Goal: Information Seeking & Learning: Learn about a topic

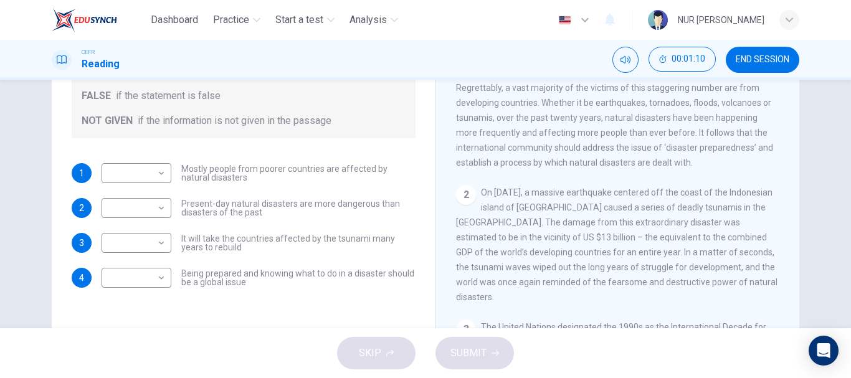
scroll to position [165, 0]
click at [148, 177] on body "Dashboard Practice Start a test Analysis English en ​ NUR [PERSON_NAME] CEFR Re…" at bounding box center [425, 189] width 851 height 378
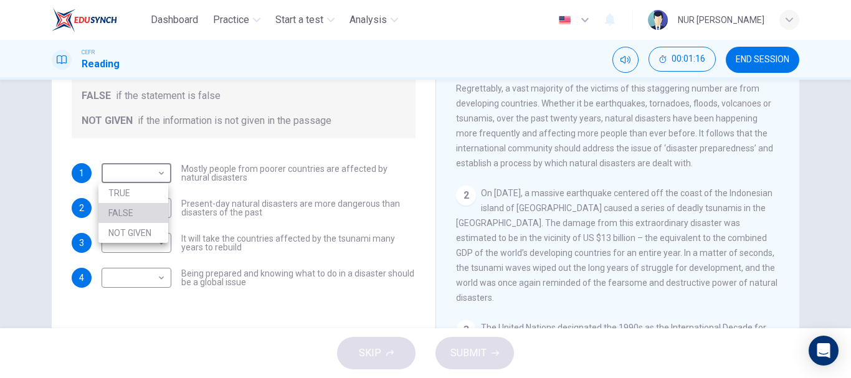
click at [120, 215] on li "FALSE" at bounding box center [133, 213] width 70 height 20
type input "FALSE"
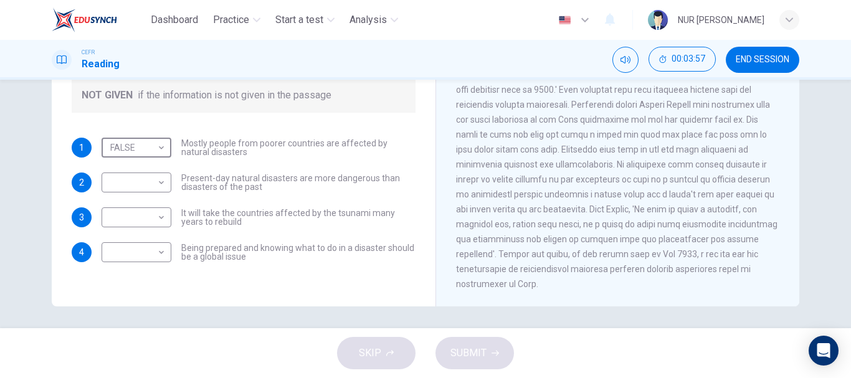
scroll to position [234, 0]
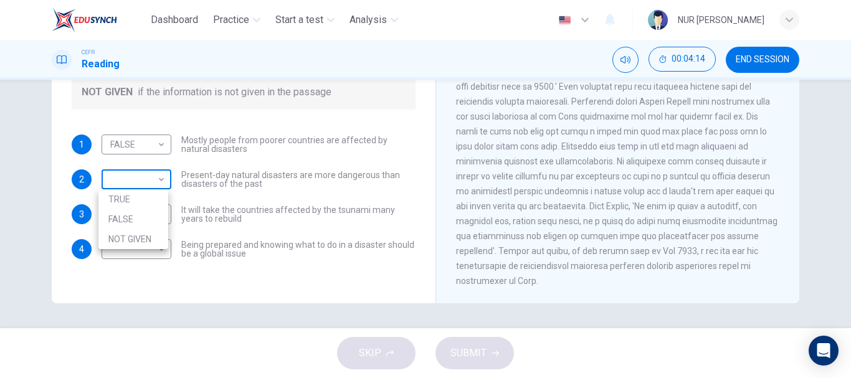
click at [135, 178] on body "Dashboard Practice Start a test Analysis English en ​ NUR [PERSON_NAME] CEFR Re…" at bounding box center [425, 189] width 851 height 378
click at [135, 237] on li "NOT GIVEN" at bounding box center [133, 239] width 70 height 20
type input "NOT GIVEN"
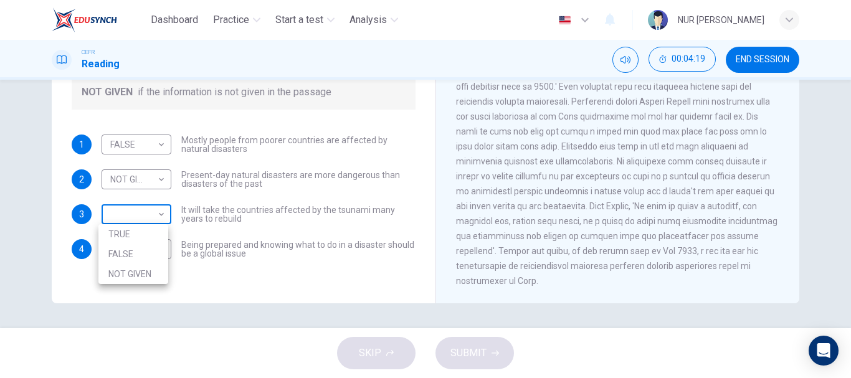
click at [143, 213] on body "Dashboard Practice Start a test Analysis English en ​ NUR [PERSON_NAME] CEFR Re…" at bounding box center [425, 189] width 851 height 378
click at [120, 231] on li "TRUE" at bounding box center [133, 234] width 70 height 20
type input "TRUE"
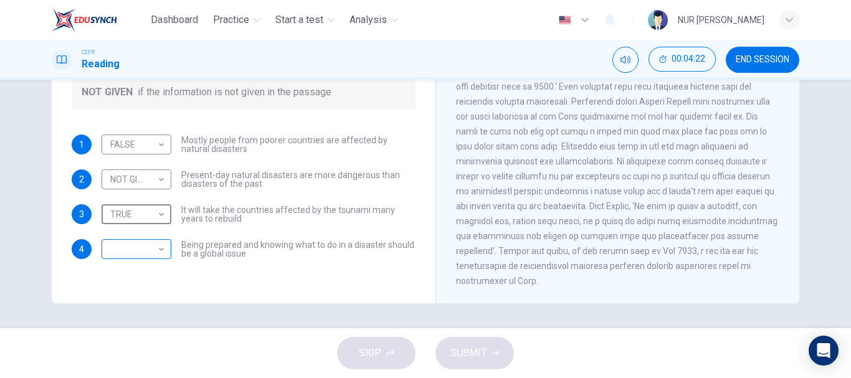
click at [128, 247] on body "Dashboard Practice Start a test Analysis English en ​ NUR [PERSON_NAME] CEFR Re…" at bounding box center [425, 189] width 851 height 378
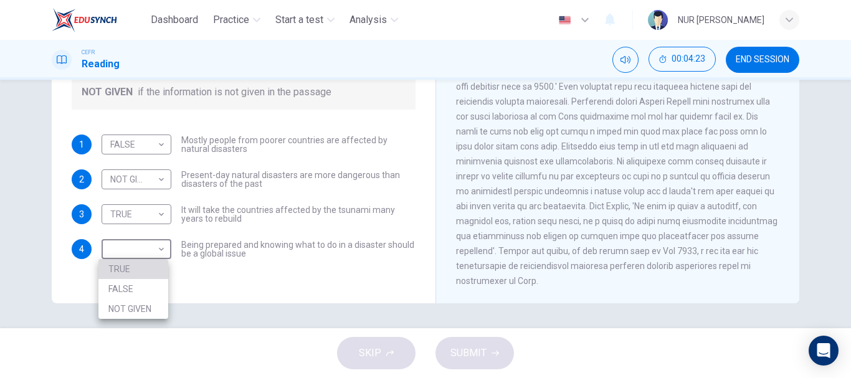
click at [125, 264] on li "TRUE" at bounding box center [133, 269] width 70 height 20
type input "TRUE"
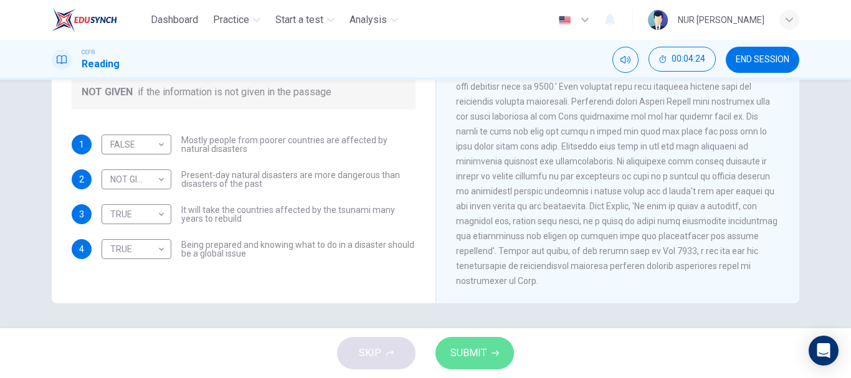
click at [492, 353] on icon "button" at bounding box center [495, 353] width 7 height 7
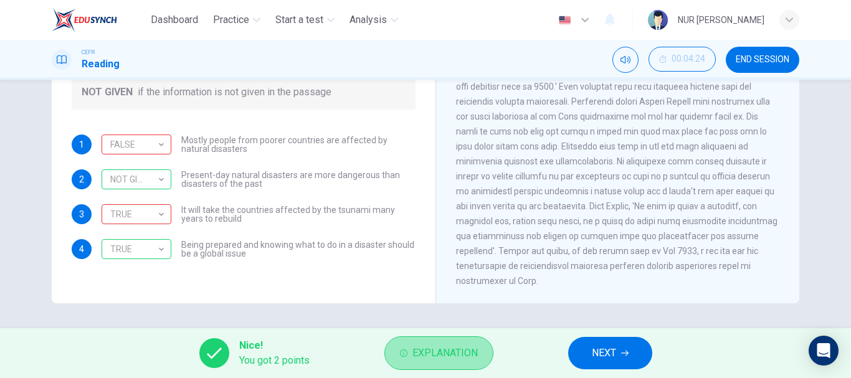
click at [405, 341] on button "Explanation" at bounding box center [439, 354] width 109 height 34
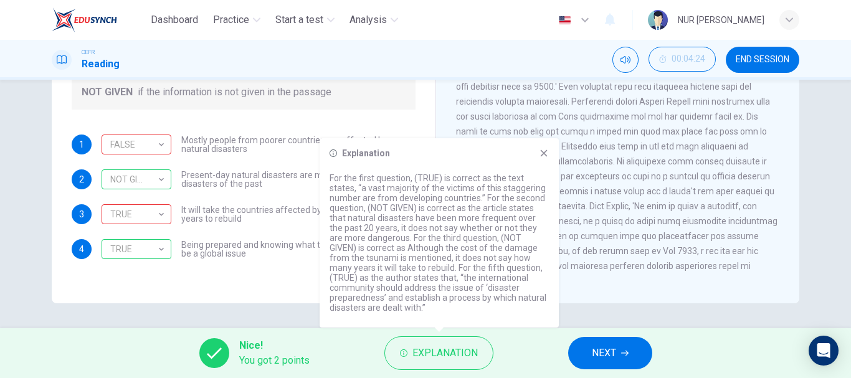
click at [285, 174] on span "Present-day natural disasters are more dangerous than disasters of the past" at bounding box center [298, 179] width 234 height 17
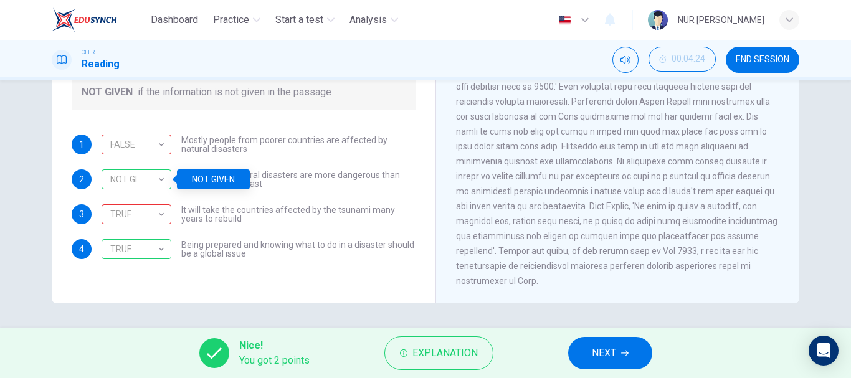
click at [370, 160] on div "1 FALSE FALSE ​ Mostly people from poorer countries are affected by natural dis…" at bounding box center [244, 197] width 344 height 125
click at [359, 259] on div "TRUE TRUE ​ Being prepared and knowing what to do in a disaster should be a glo…" at bounding box center [259, 249] width 314 height 20
click at [340, 230] on div "1 FALSE FALSE ​ Mostly people from poorer countries are affected by natural dis…" at bounding box center [244, 197] width 344 height 125
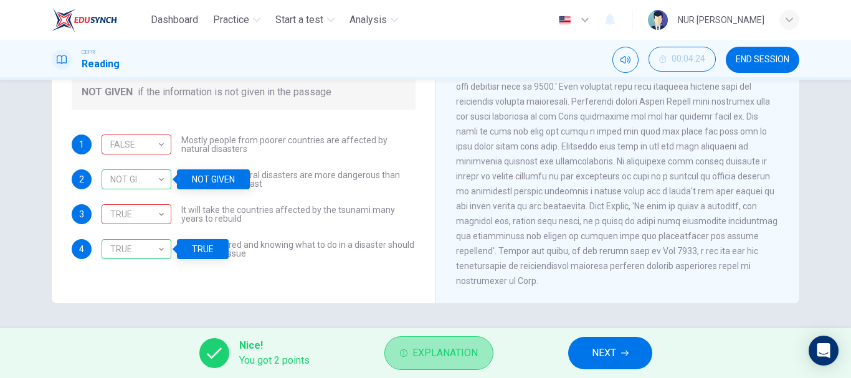
click at [454, 348] on span "Explanation" at bounding box center [445, 353] width 65 height 17
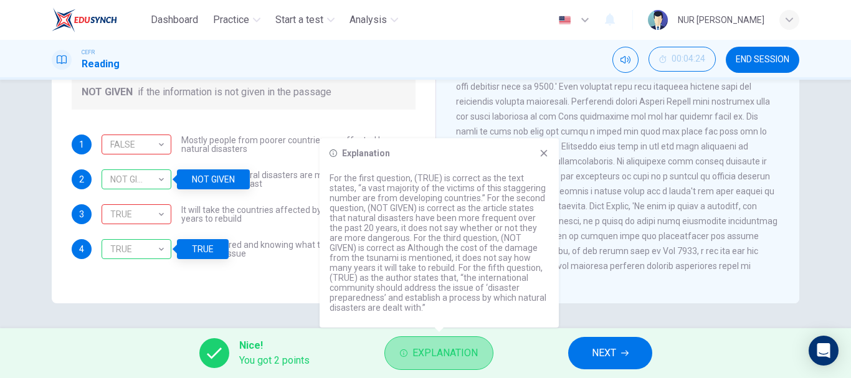
click at [454, 348] on span "Explanation" at bounding box center [445, 353] width 65 height 17
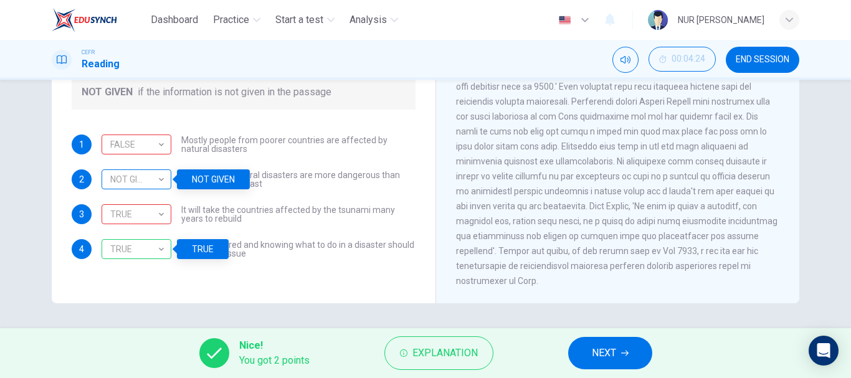
click at [150, 186] on div "NOT GIVEN" at bounding box center [134, 180] width 65 height 36
click at [156, 252] on div "TRUE" at bounding box center [134, 250] width 65 height 36
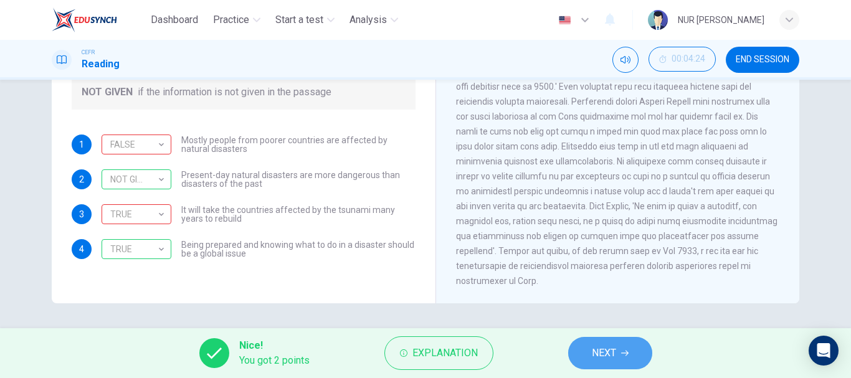
click at [623, 351] on icon "button" at bounding box center [624, 353] width 7 height 7
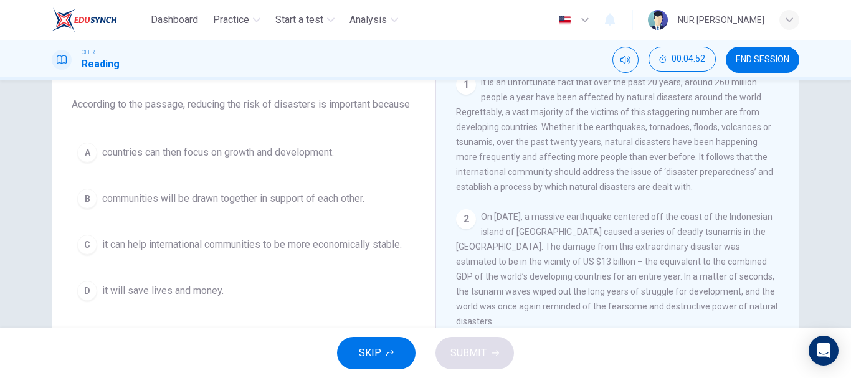
scroll to position [93, 0]
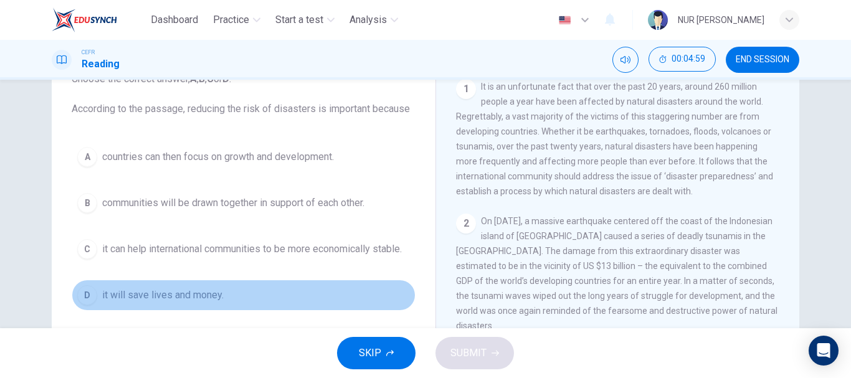
click at [189, 294] on span "it will save lives and money." at bounding box center [163, 295] width 122 height 15
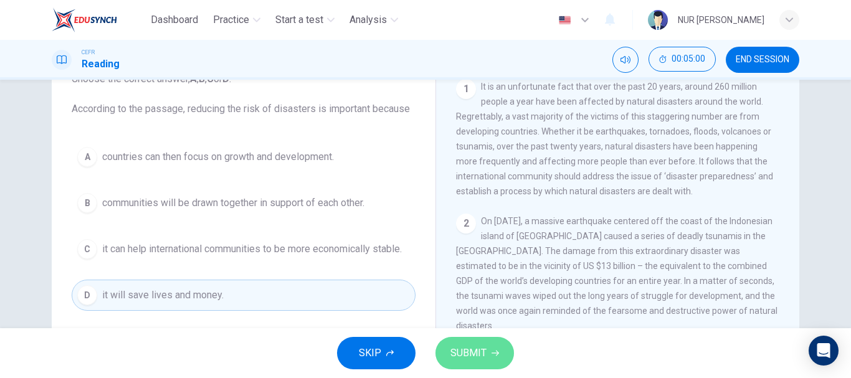
click at [482, 351] on span "SUBMIT" at bounding box center [469, 353] width 36 height 17
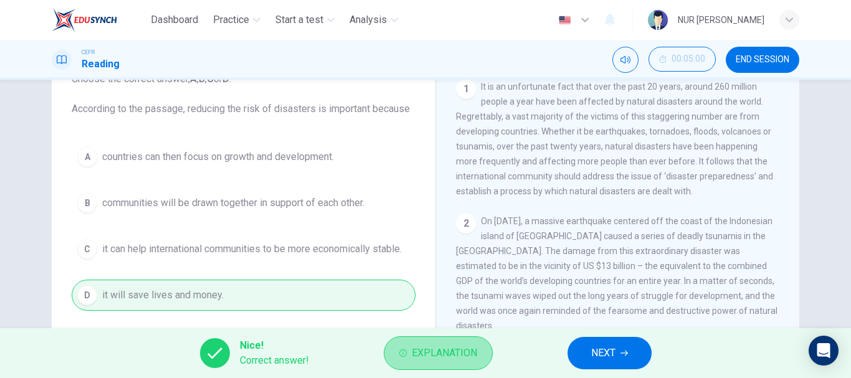
click at [461, 357] on span "Explanation" at bounding box center [444, 353] width 65 height 17
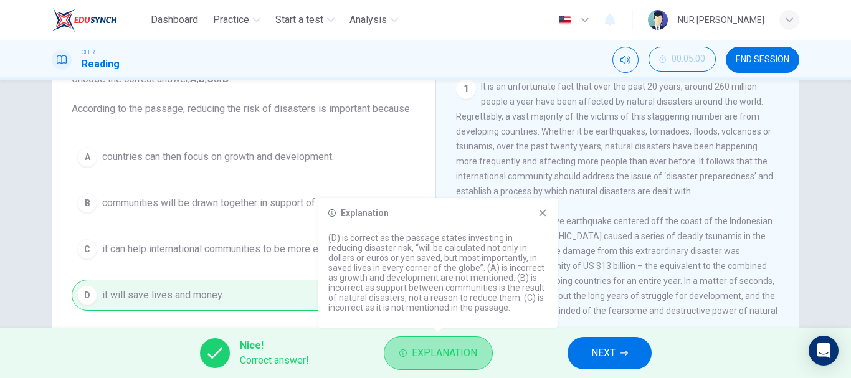
click at [461, 357] on span "Explanation" at bounding box center [444, 353] width 65 height 17
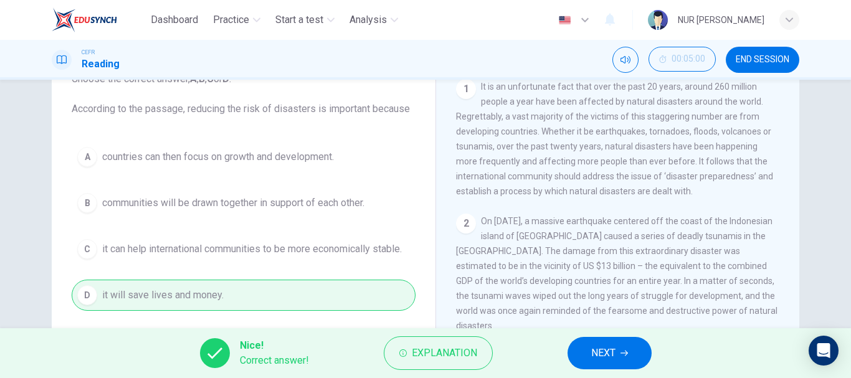
click at [620, 350] on button "NEXT" at bounding box center [610, 353] width 84 height 32
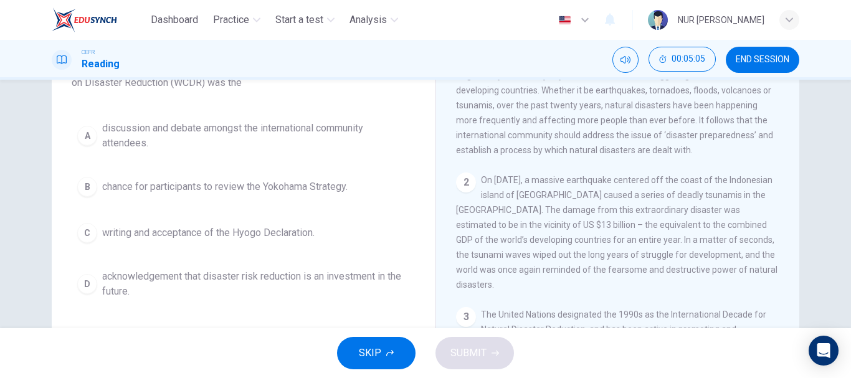
scroll to position [136, 0]
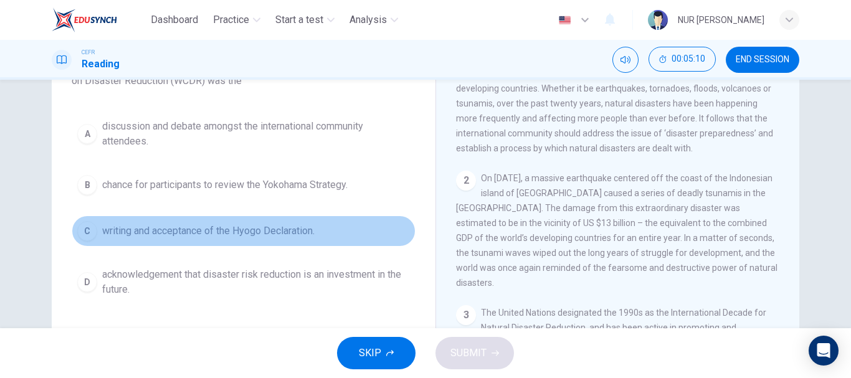
click at [272, 231] on span "writing and acceptance of the Hyogo Declaration." at bounding box center [208, 231] width 213 height 15
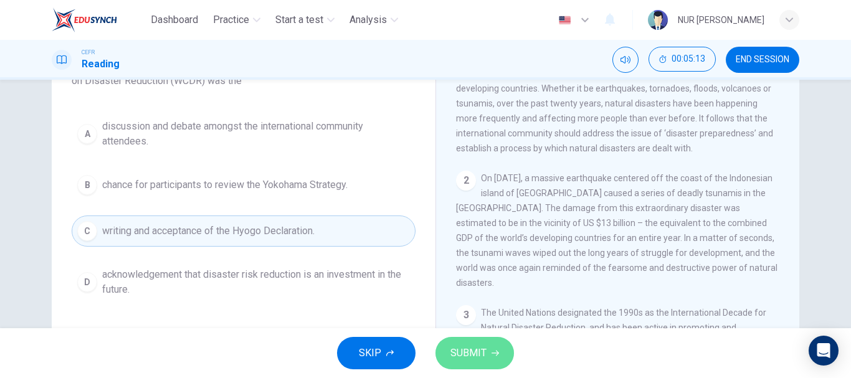
click at [482, 354] on span "SUBMIT" at bounding box center [469, 353] width 36 height 17
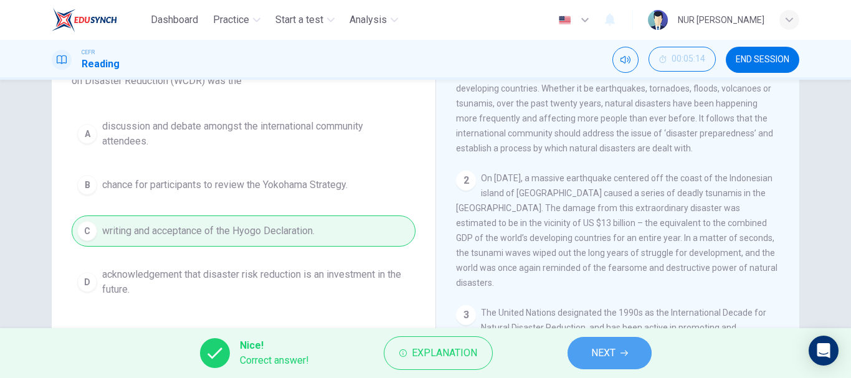
click at [596, 363] on button "NEXT" at bounding box center [610, 353] width 84 height 32
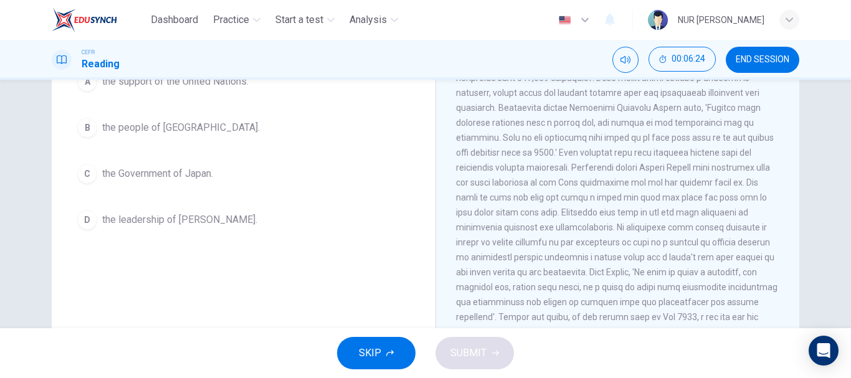
scroll to position [169, 0]
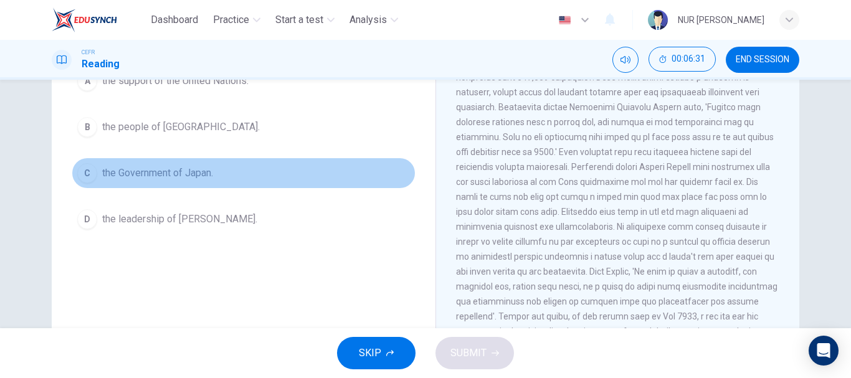
click at [145, 176] on span "the Government of Japan." at bounding box center [157, 173] width 111 height 15
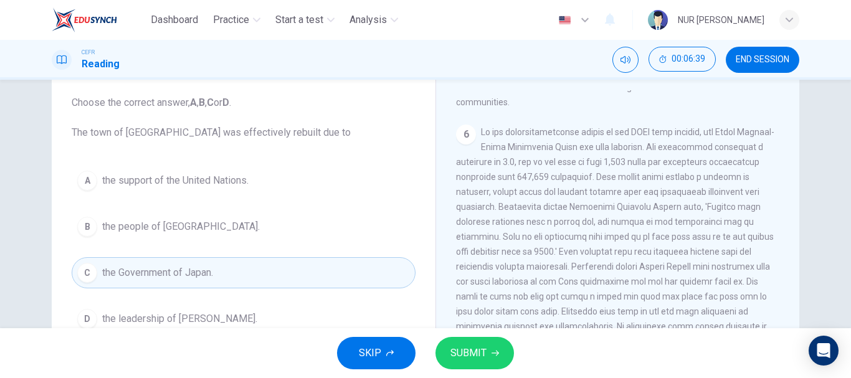
scroll to position [150, 0]
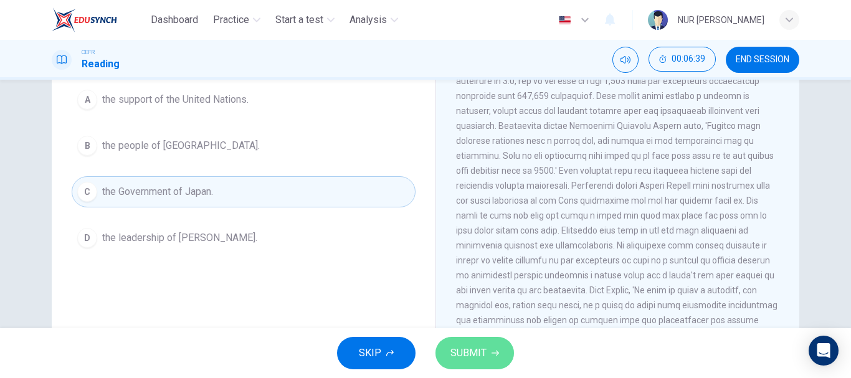
click at [502, 357] on button "SUBMIT" at bounding box center [475, 353] width 79 height 32
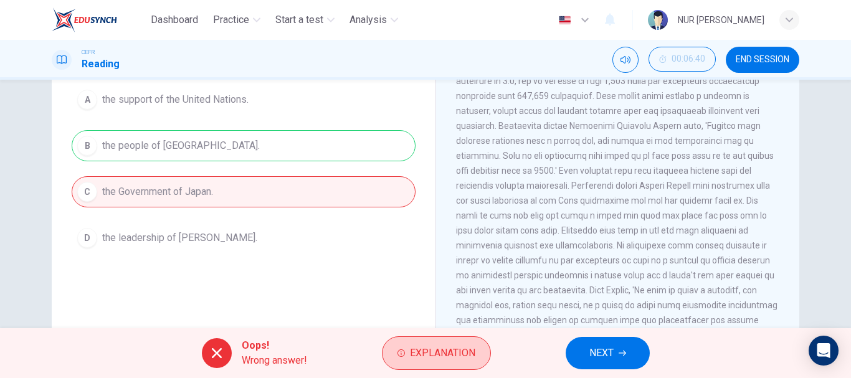
click at [398, 353] on icon "button" at bounding box center [401, 353] width 7 height 7
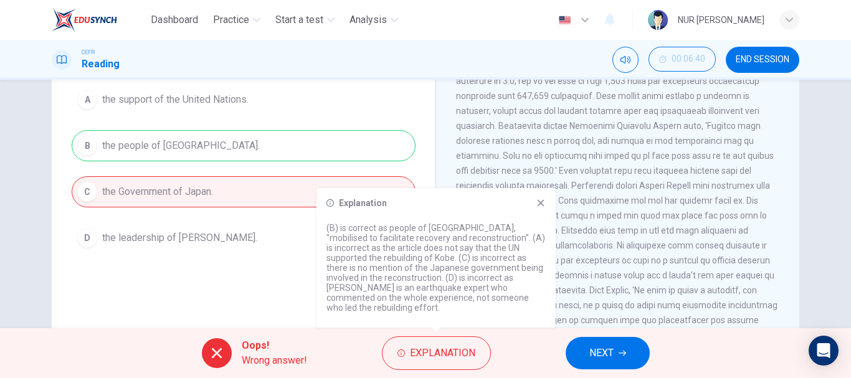
click at [543, 222] on div "Explanation (B) is correct as people of [GEOGRAPHIC_DATA], "mobilised to facili…" at bounding box center [436, 258] width 239 height 140
drag, startPoint x: 541, startPoint y: 218, endPoint x: 540, endPoint y: 212, distance: 6.4
click at [540, 212] on div "Explanation (B) is correct as people of [GEOGRAPHIC_DATA], "mobilised to facili…" at bounding box center [436, 258] width 239 height 140
click at [540, 207] on icon at bounding box center [541, 203] width 7 height 7
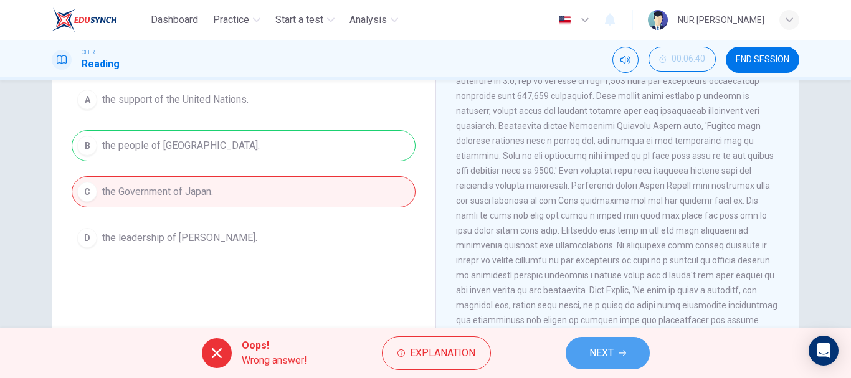
click at [587, 348] on button "NEXT" at bounding box center [608, 353] width 84 height 32
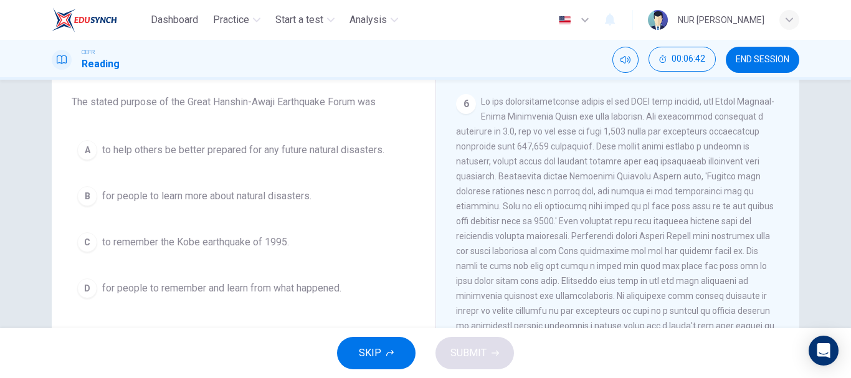
scroll to position [100, 0]
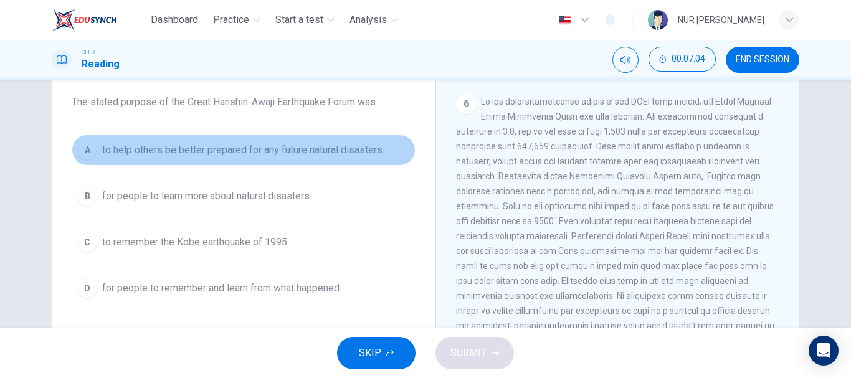
click at [198, 150] on span "to help others be better prepared for any future natural disasters." at bounding box center [243, 150] width 282 height 15
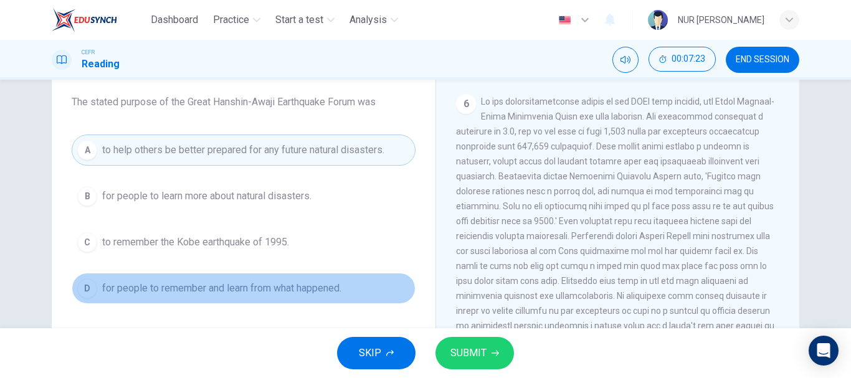
click at [290, 285] on span "for people to remember and learn from what happened." at bounding box center [221, 288] width 239 height 15
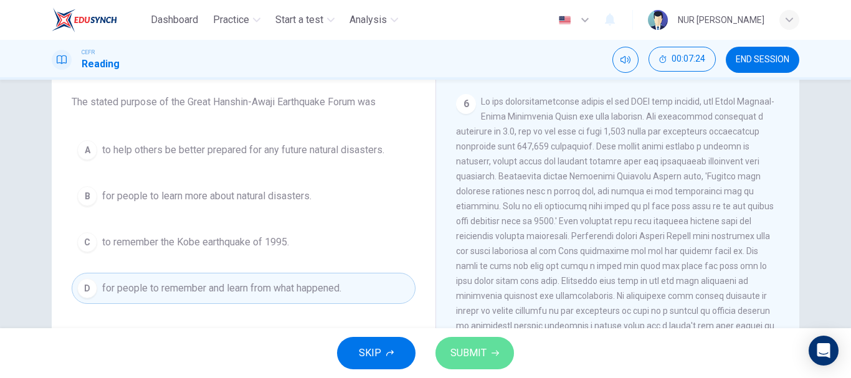
click at [476, 346] on span "SUBMIT" at bounding box center [469, 353] width 36 height 17
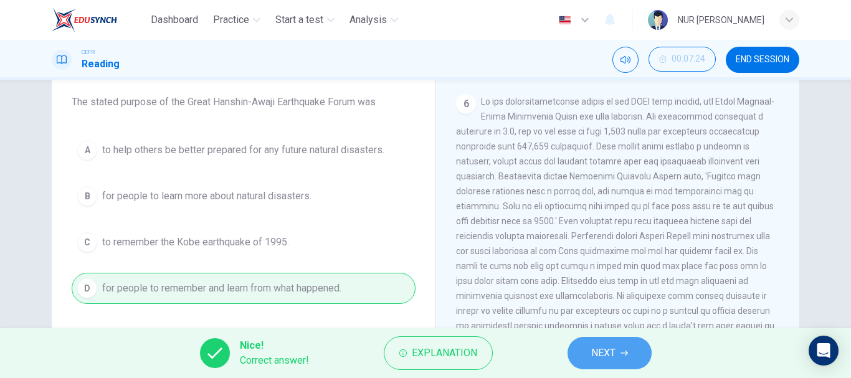
click at [634, 360] on button "NEXT" at bounding box center [610, 353] width 84 height 32
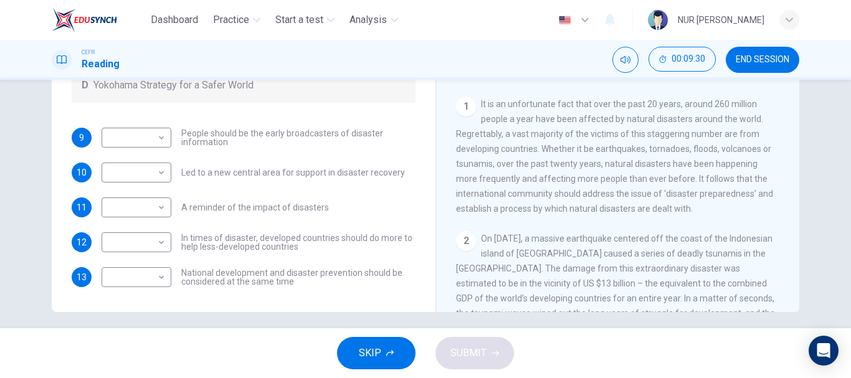
scroll to position [225, 0]
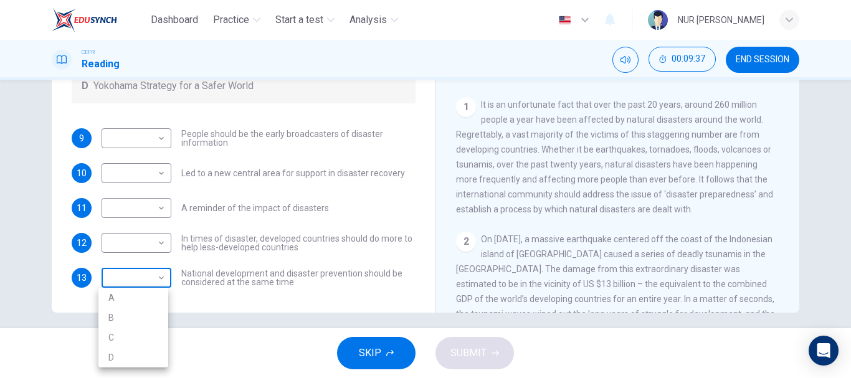
click at [154, 274] on body "Dashboard Practice Start a test Analysis English en ​ NUR [PERSON_NAME] CEFR Re…" at bounding box center [425, 189] width 851 height 378
click at [154, 274] on div at bounding box center [425, 189] width 851 height 378
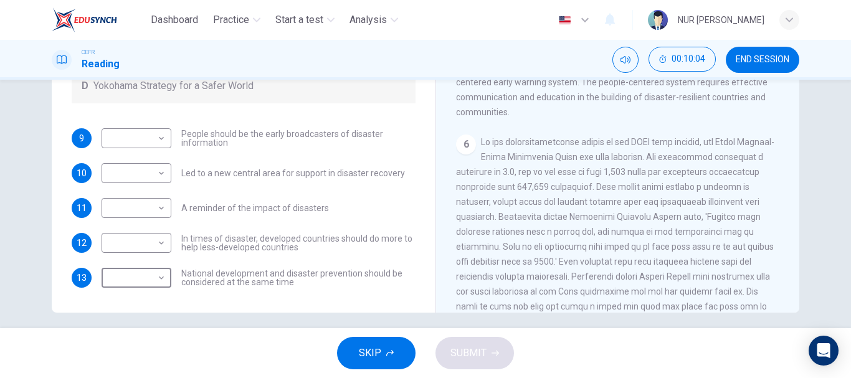
scroll to position [879, 0]
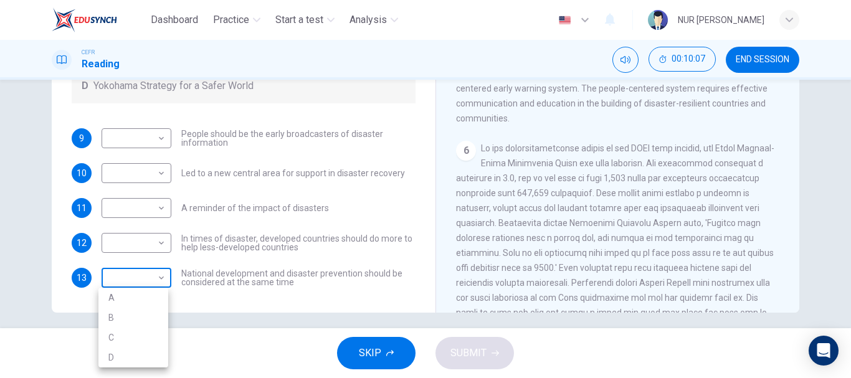
click at [153, 274] on body "Dashboard Practice Start a test Analysis English en ​ NUR [PERSON_NAME] CEFR Re…" at bounding box center [425, 189] width 851 height 378
click at [352, 177] on div at bounding box center [425, 189] width 851 height 378
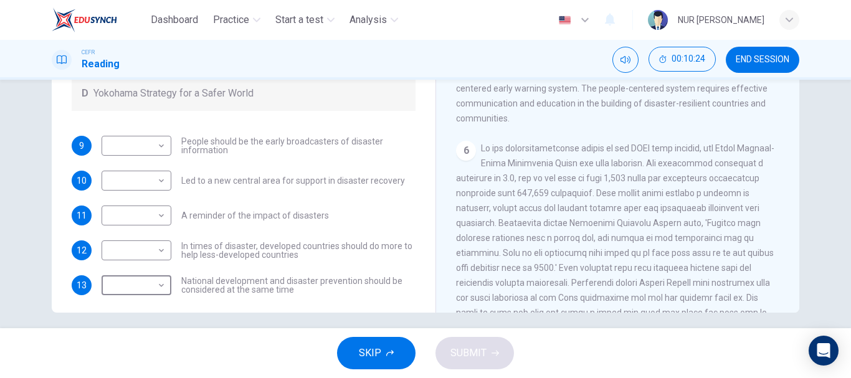
scroll to position [79, 0]
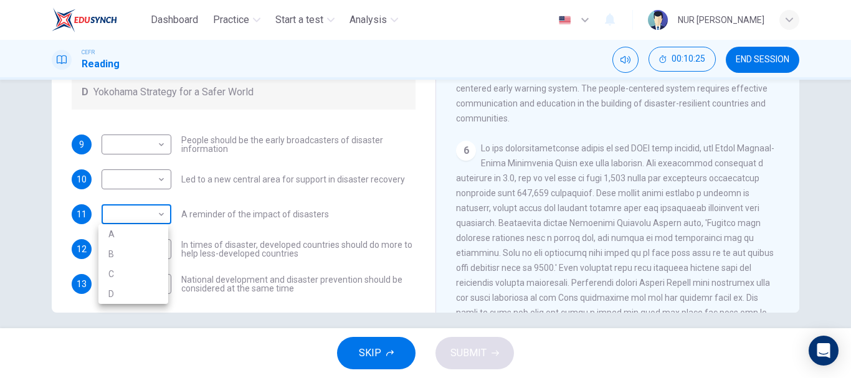
click at [143, 213] on body "Dashboard Practice Start a test Analysis English en ​ NUR [PERSON_NAME] CEFR Re…" at bounding box center [425, 189] width 851 height 378
click at [125, 260] on li "B" at bounding box center [133, 254] width 70 height 20
type input "B"
click at [251, 205] on div "B B ​ A reminder of the impact of disasters" at bounding box center [215, 214] width 227 height 20
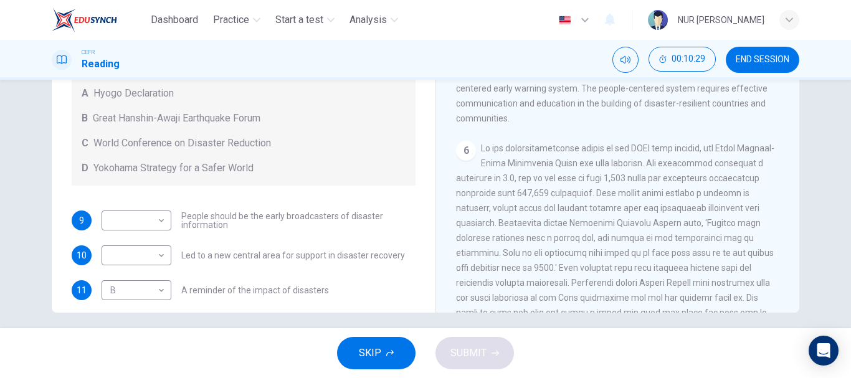
scroll to position [4, 0]
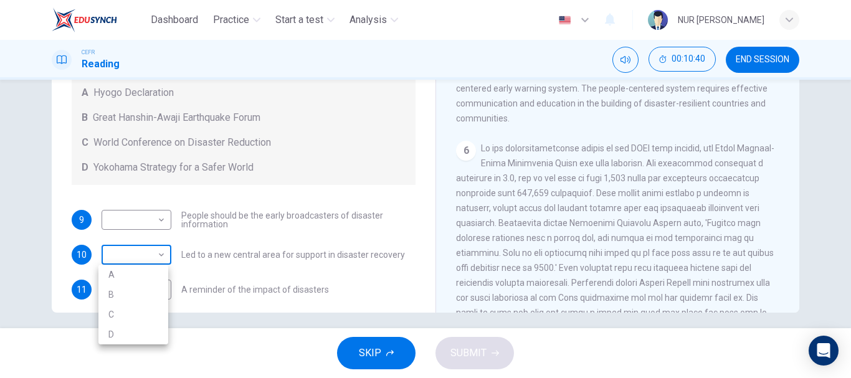
click at [142, 257] on body "Dashboard Practice Start a test Analysis English en ​ NUR [PERSON_NAME] CEFR Re…" at bounding box center [425, 189] width 851 height 378
click at [132, 290] on li "B" at bounding box center [133, 295] width 70 height 20
type input "B"
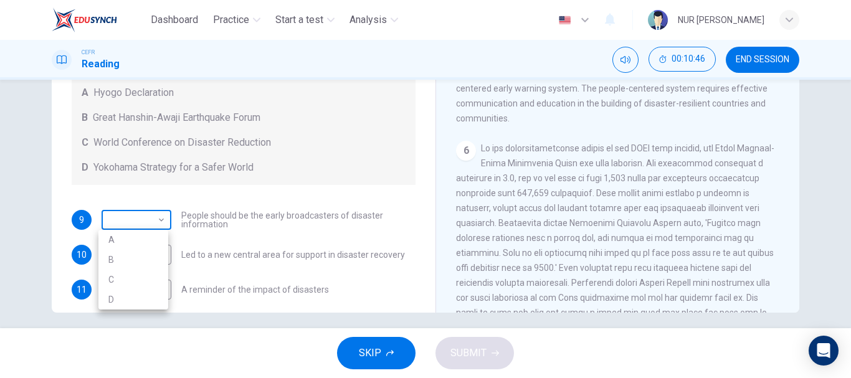
click at [144, 221] on body "Dashboard Practice Start a test Analysis English en ​ NUR [PERSON_NAME] CEFR Re…" at bounding box center [425, 189] width 851 height 378
click at [121, 288] on li "C" at bounding box center [133, 280] width 70 height 20
type input "C"
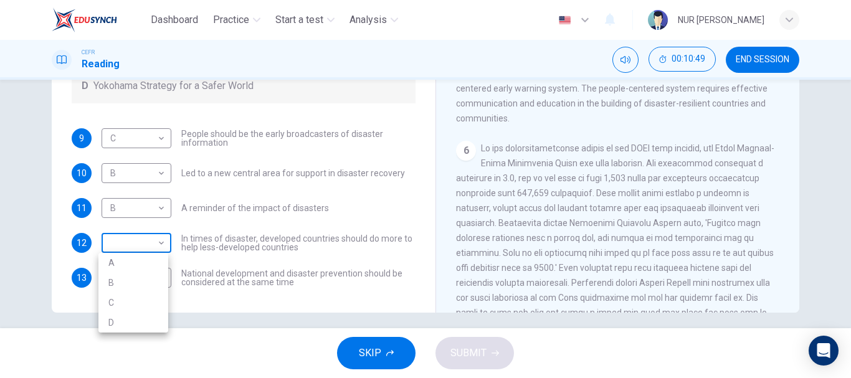
click at [130, 239] on body "Dashboard Practice Start a test Analysis English en ​ NUR [PERSON_NAME] CEFR Re…" at bounding box center [425, 189] width 851 height 378
click at [282, 186] on div at bounding box center [425, 189] width 851 height 378
click at [158, 242] on body "Dashboard Practice Start a test Analysis English en ​ NUR [PERSON_NAME] CEFR Re…" at bounding box center [425, 189] width 851 height 378
click at [119, 305] on li "C" at bounding box center [133, 303] width 70 height 20
type input "C"
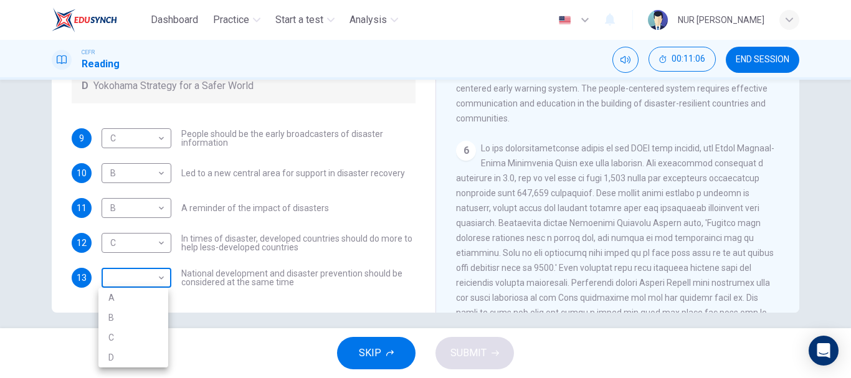
click at [148, 281] on body "Dashboard Practice Start a test Analysis English en ​ NUR [PERSON_NAME] CEFR Re…" at bounding box center [425, 189] width 851 height 378
click at [117, 301] on li "A" at bounding box center [133, 298] width 70 height 20
type input "A"
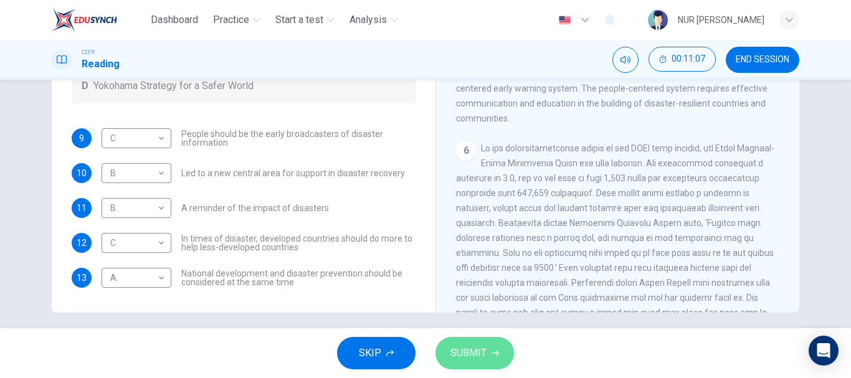
click at [480, 356] on span "SUBMIT" at bounding box center [469, 353] width 36 height 17
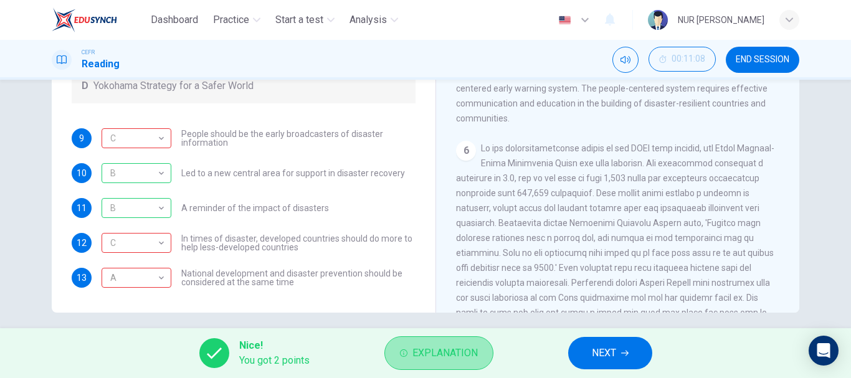
click at [419, 353] on span "Explanation" at bounding box center [445, 353] width 65 height 17
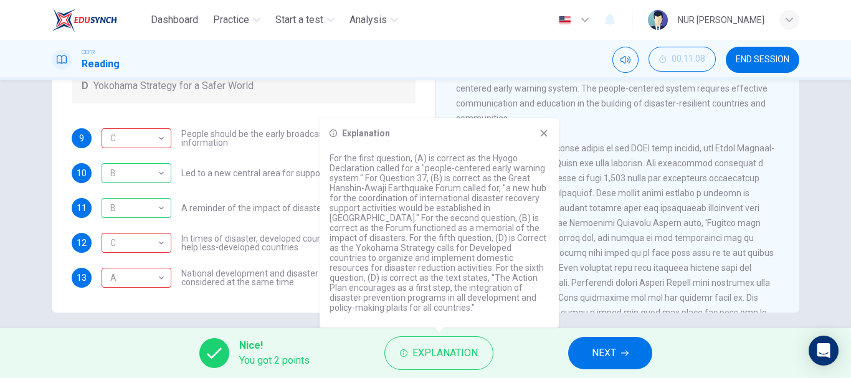
click at [543, 138] on icon at bounding box center [544, 133] width 10 height 10
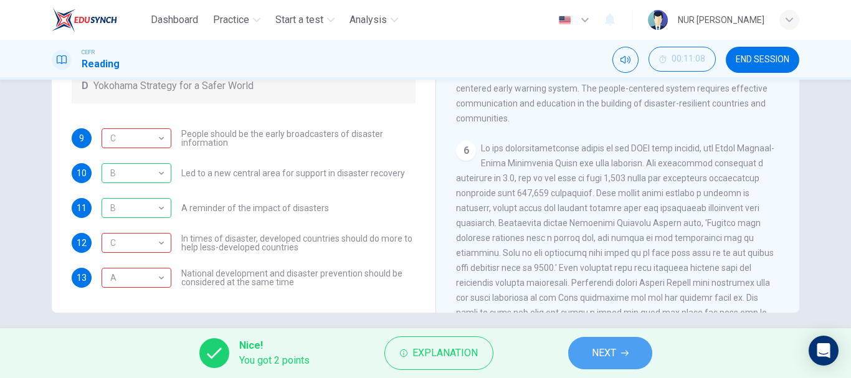
click at [606, 340] on button "NEXT" at bounding box center [610, 353] width 84 height 32
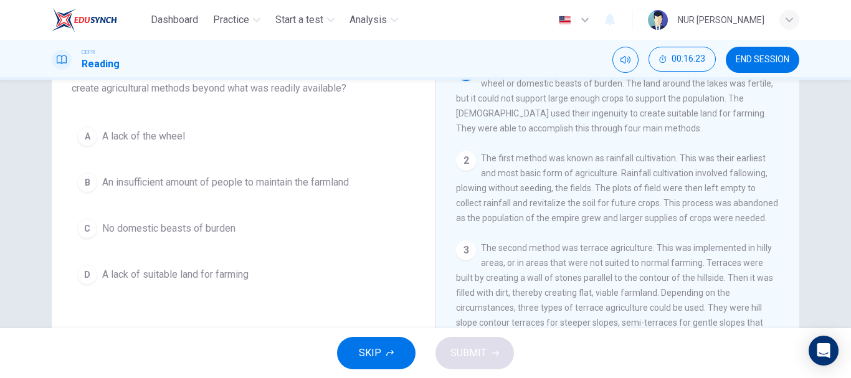
scroll to position [99, 0]
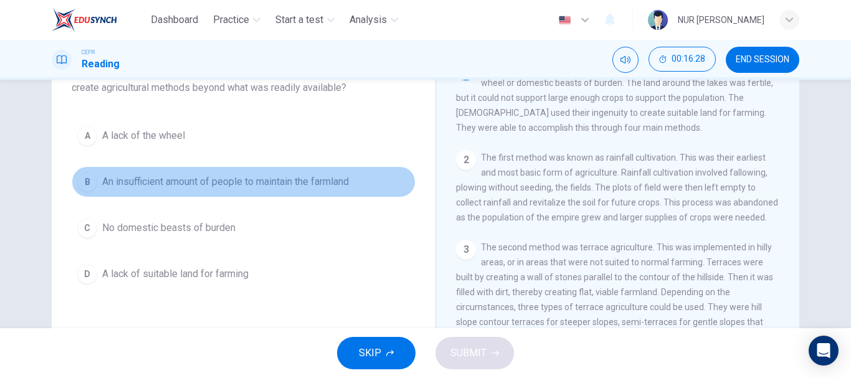
click at [267, 194] on button "B An insufficient amount of people to maintain the farmland" at bounding box center [244, 181] width 344 height 31
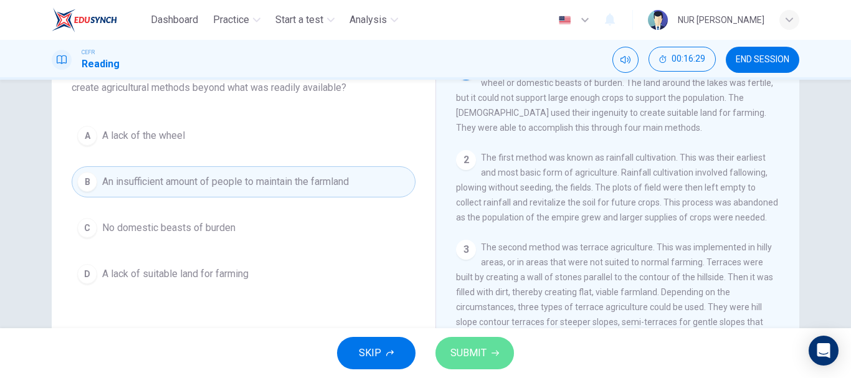
click at [461, 356] on span "SUBMIT" at bounding box center [469, 353] width 36 height 17
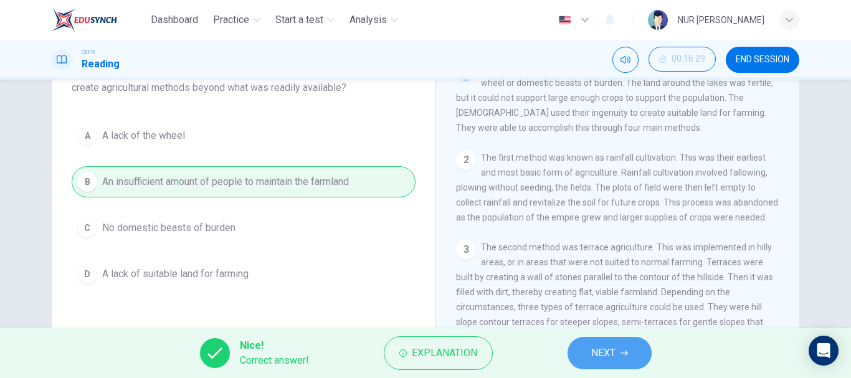
click at [610, 349] on span "NEXT" at bounding box center [603, 353] width 24 height 17
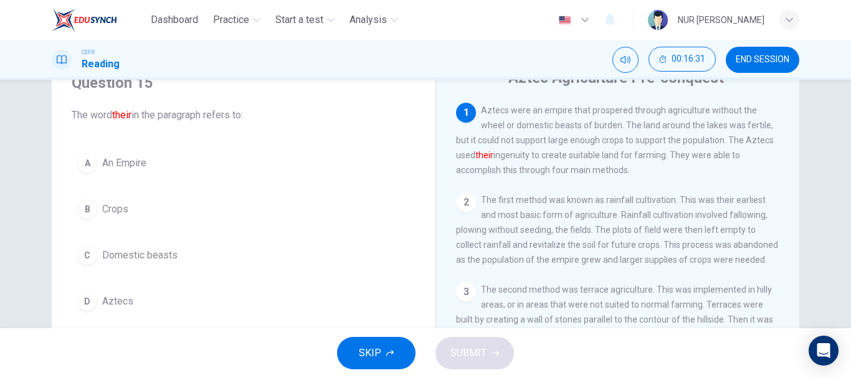
scroll to position [56, 0]
click at [121, 297] on span "Aztecs" at bounding box center [117, 302] width 31 height 15
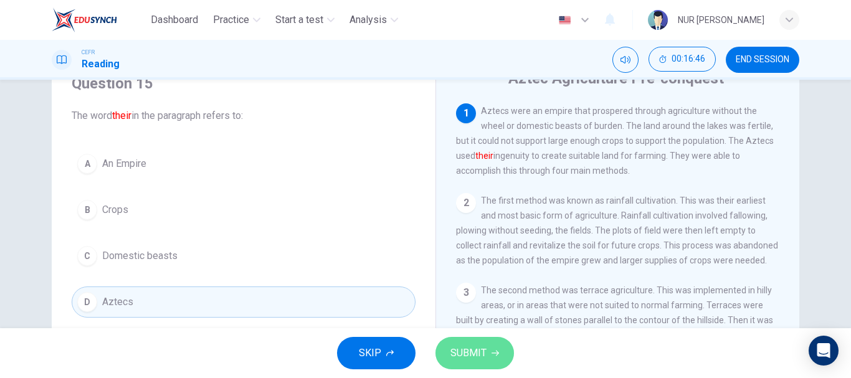
click at [489, 362] on button "SUBMIT" at bounding box center [475, 353] width 79 height 32
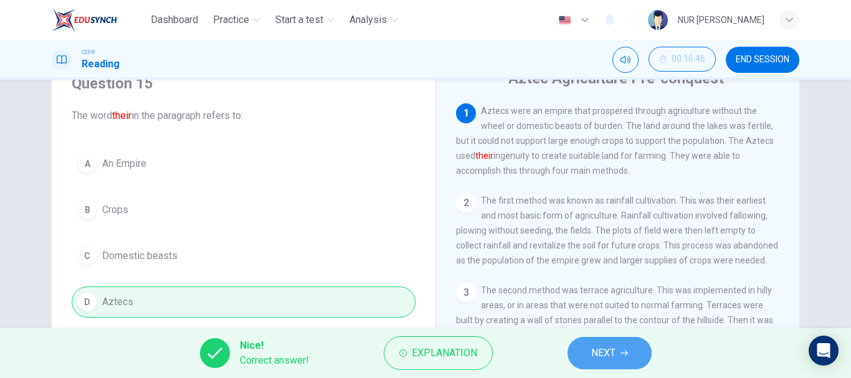
click at [620, 345] on button "NEXT" at bounding box center [610, 353] width 84 height 32
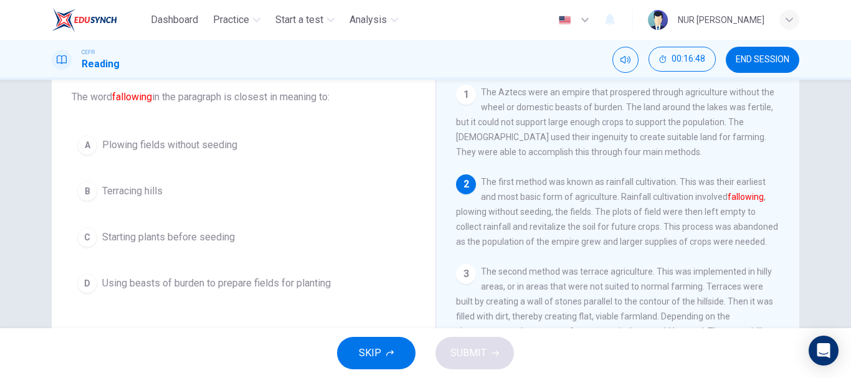
scroll to position [75, 0]
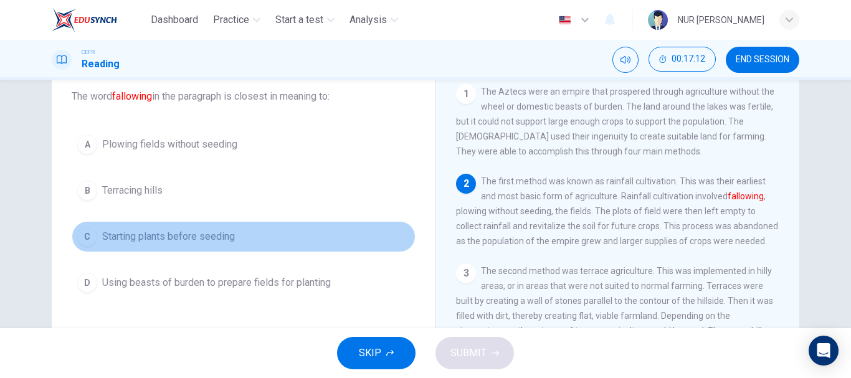
click at [181, 243] on span "Starting plants before seeding" at bounding box center [168, 236] width 133 height 15
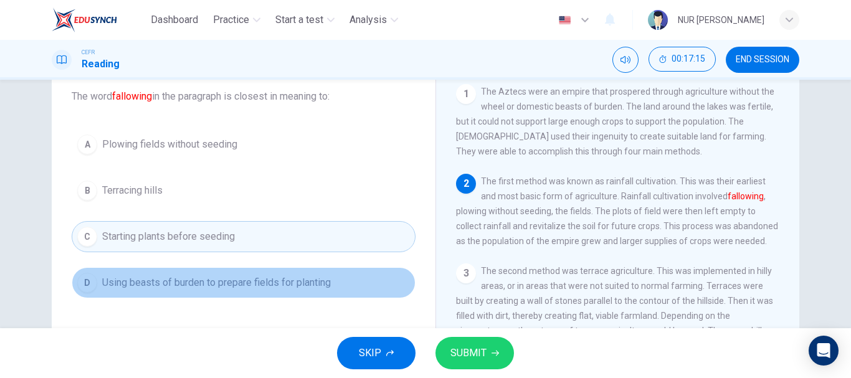
click at [219, 286] on span "Using beasts of burden to prepare fields for planting" at bounding box center [216, 282] width 229 height 15
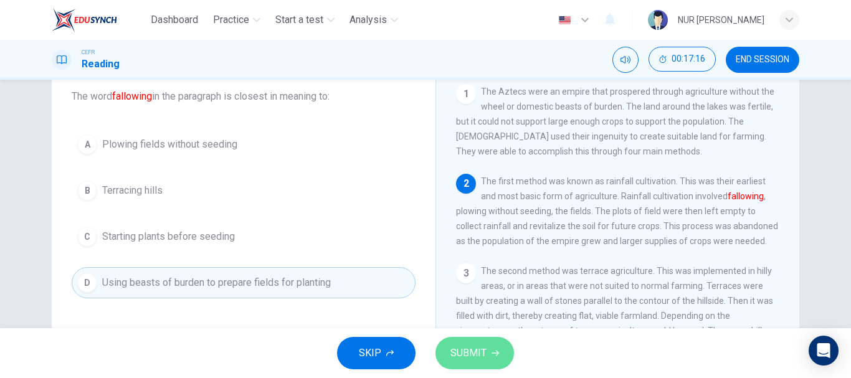
click at [462, 357] on span "SUBMIT" at bounding box center [469, 353] width 36 height 17
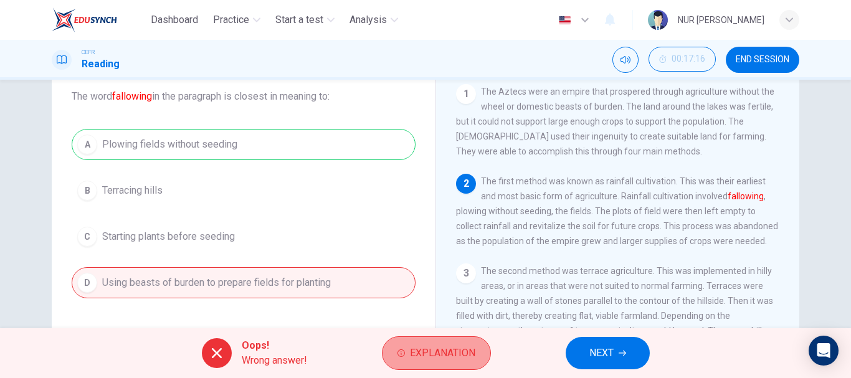
click at [451, 344] on button "Explanation" at bounding box center [436, 354] width 109 height 34
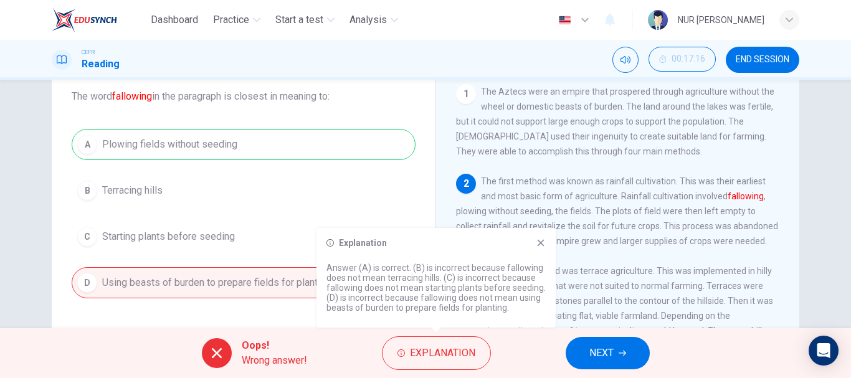
click at [539, 244] on icon at bounding box center [541, 243] width 10 height 10
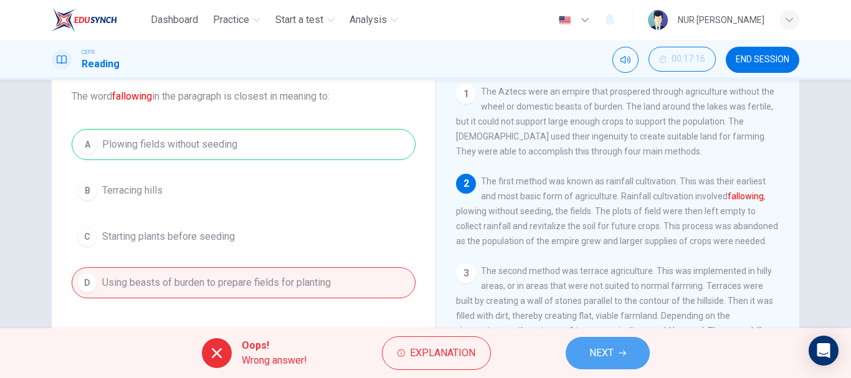
click at [598, 357] on span "NEXT" at bounding box center [602, 353] width 24 height 17
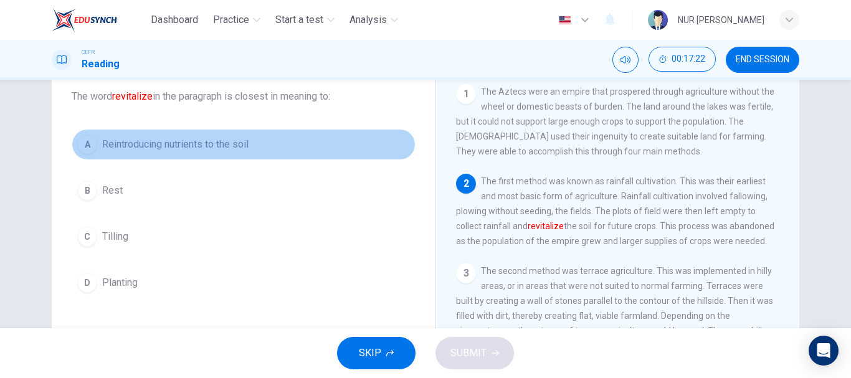
click at [180, 149] on span "Reintroducing nutrients to the soil" at bounding box center [175, 144] width 146 height 15
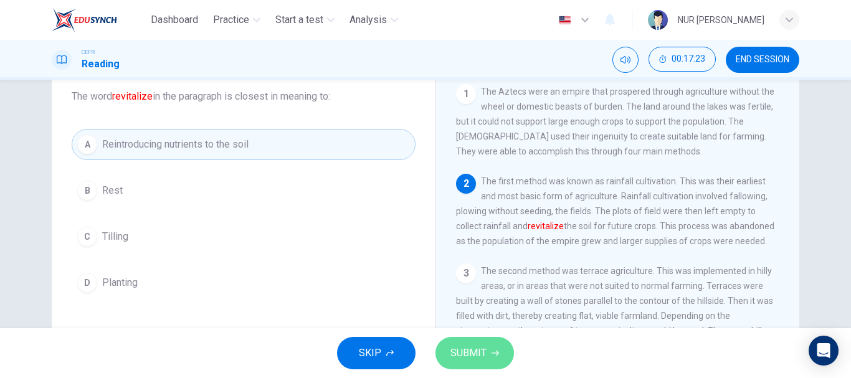
click at [464, 353] on span "SUBMIT" at bounding box center [469, 353] width 36 height 17
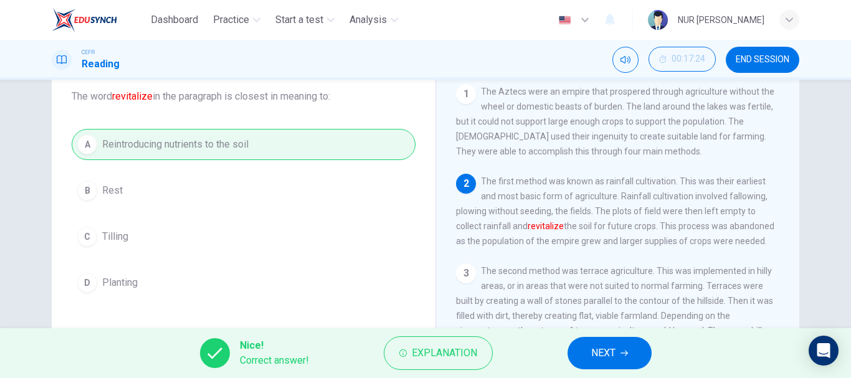
click at [620, 363] on button "NEXT" at bounding box center [610, 353] width 84 height 32
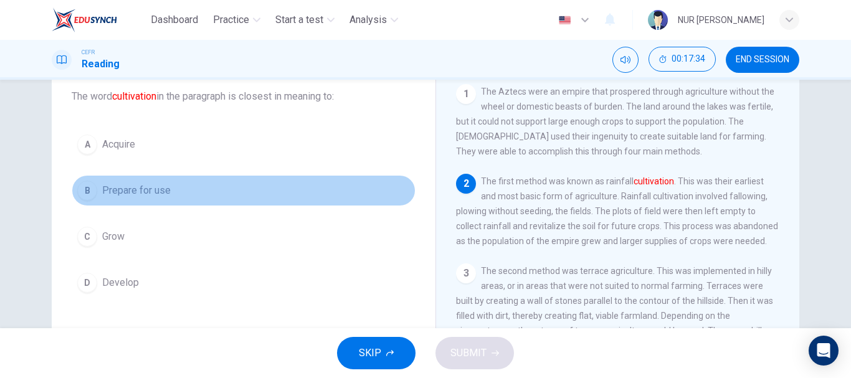
click at [110, 192] on span "Prepare for use" at bounding box center [136, 190] width 69 height 15
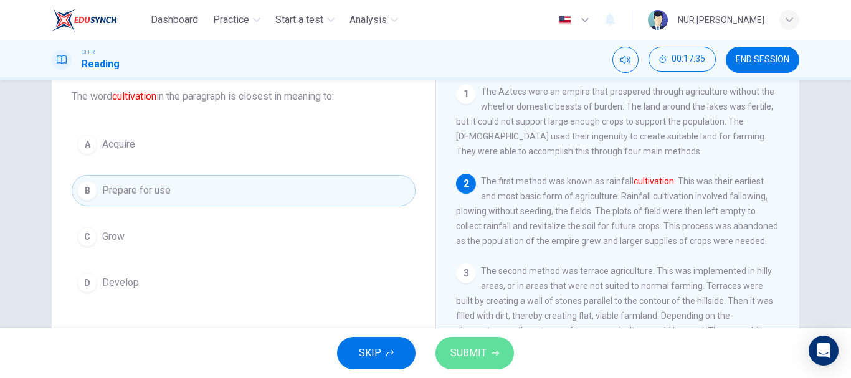
click at [478, 344] on button "SUBMIT" at bounding box center [475, 353] width 79 height 32
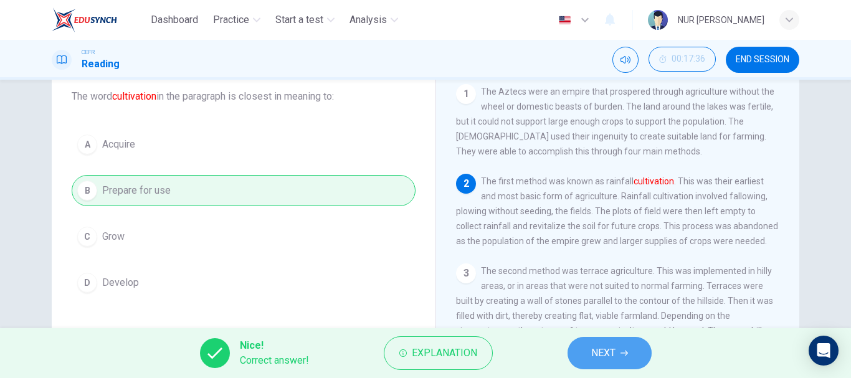
click at [596, 347] on span "NEXT" at bounding box center [603, 353] width 24 height 17
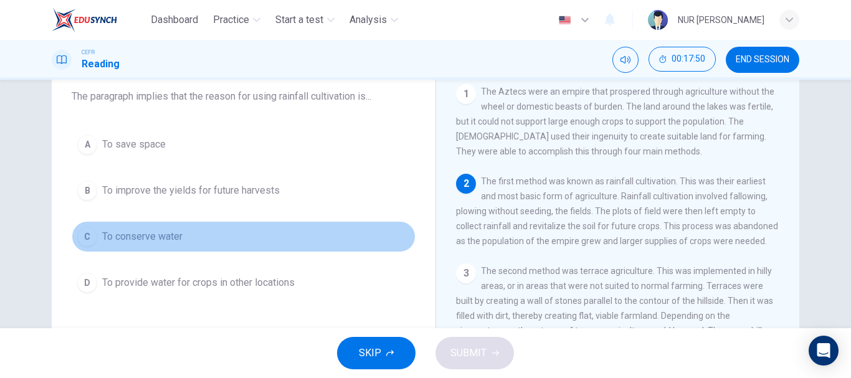
click at [151, 232] on span "To conserve water" at bounding box center [142, 236] width 80 height 15
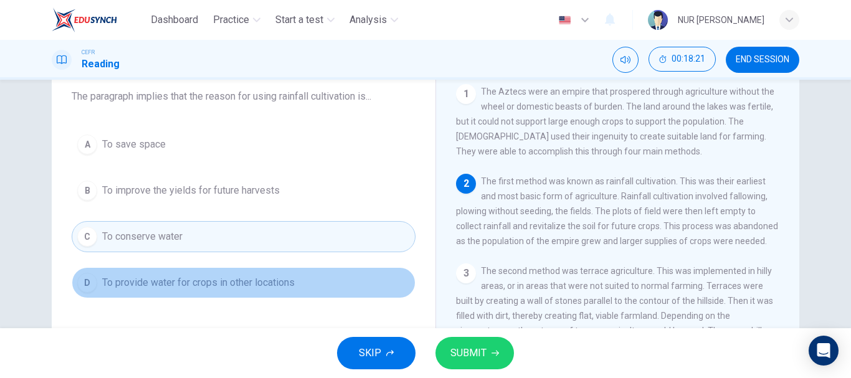
click at [233, 278] on span "To provide water for crops in other locations" at bounding box center [198, 282] width 193 height 15
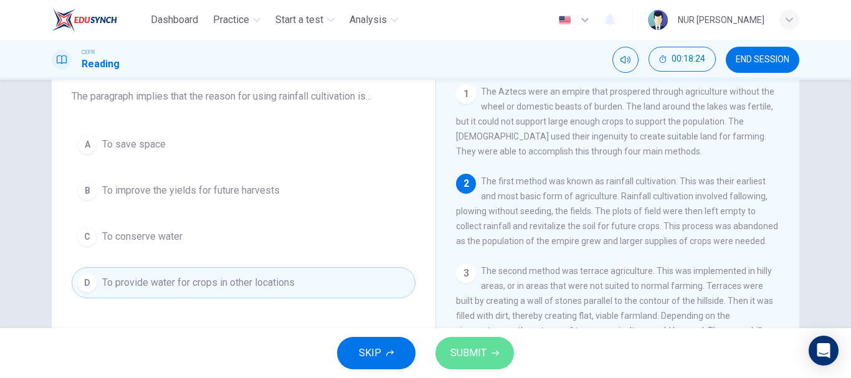
click at [492, 338] on button "SUBMIT" at bounding box center [475, 353] width 79 height 32
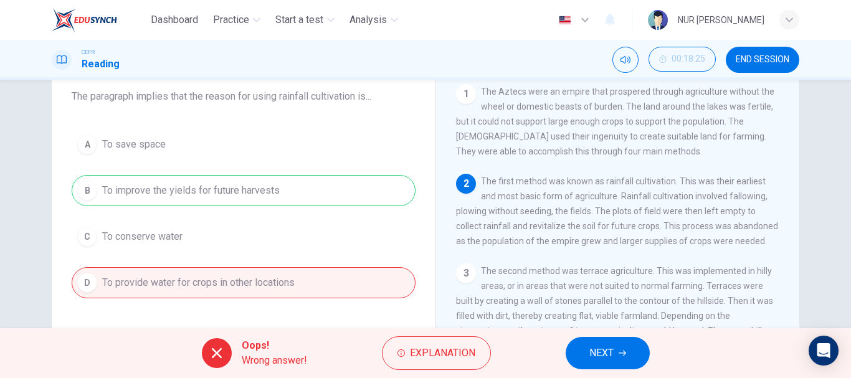
click at [612, 352] on span "NEXT" at bounding box center [602, 353] width 24 height 17
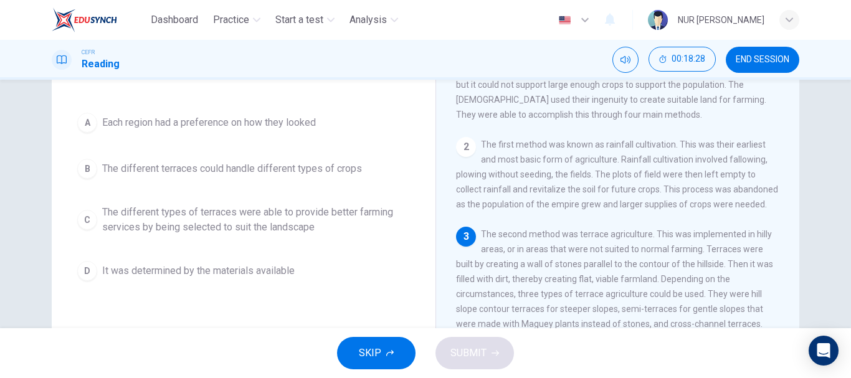
scroll to position [113, 0]
click at [252, 231] on span "The different types of terraces were able to provide better farming services by…" at bounding box center [256, 219] width 308 height 30
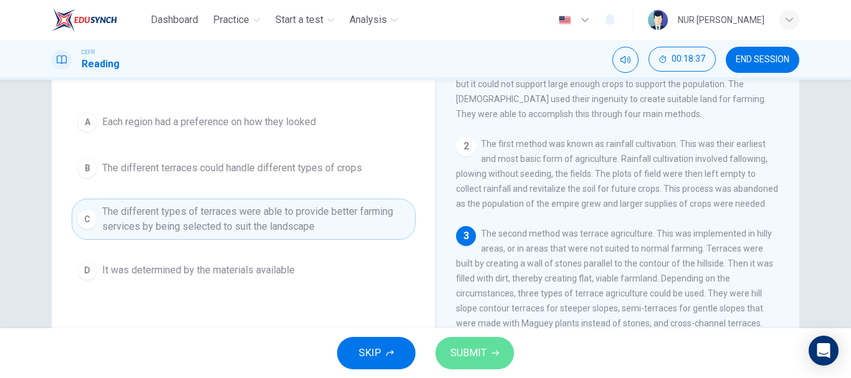
click at [467, 347] on span "SUBMIT" at bounding box center [469, 353] width 36 height 17
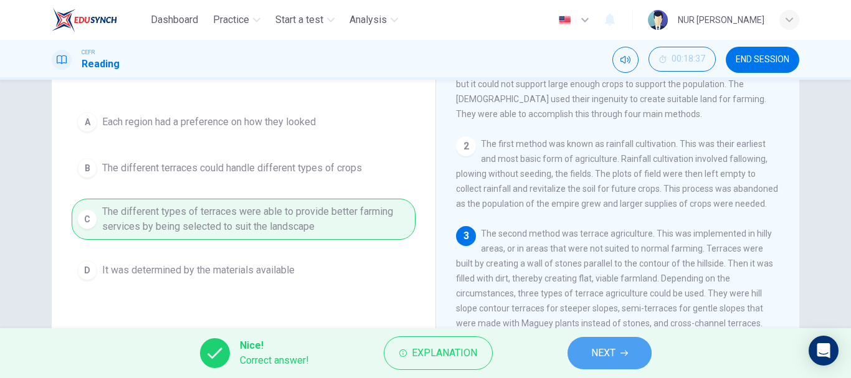
click at [613, 358] on span "NEXT" at bounding box center [603, 353] width 24 height 17
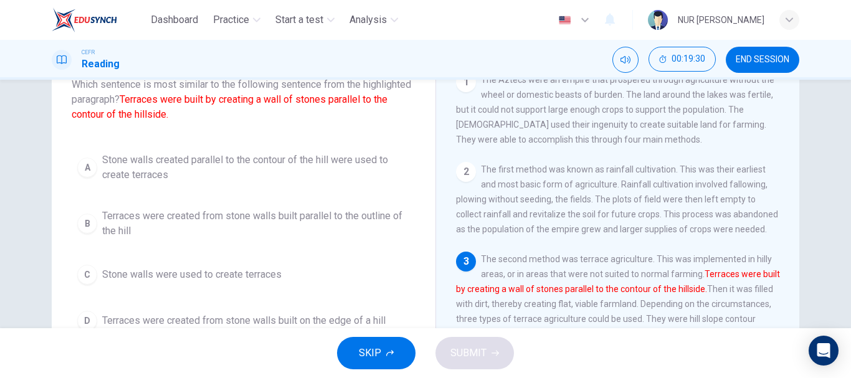
scroll to position [87, 0]
click at [285, 223] on span "Terraces were created from stone walls built parallel to the outline of the hill" at bounding box center [256, 224] width 308 height 30
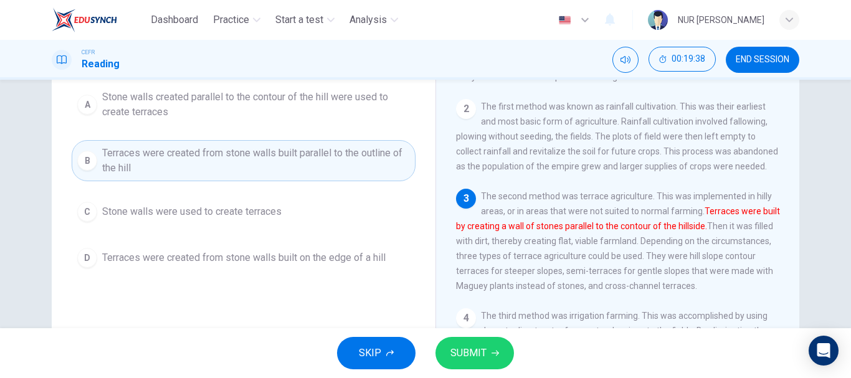
scroll to position [151, 0]
click at [479, 360] on span "SUBMIT" at bounding box center [469, 353] width 36 height 17
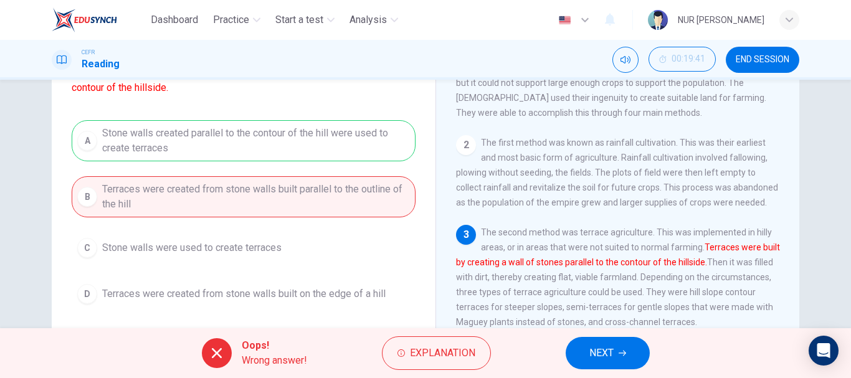
scroll to position [110, 0]
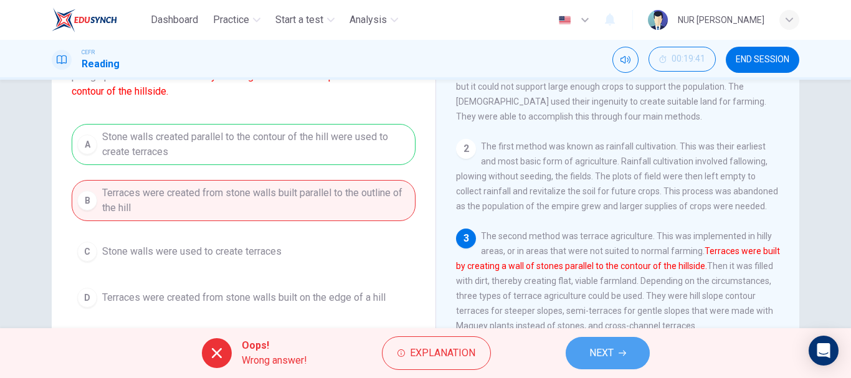
click at [609, 354] on span "NEXT" at bounding box center [602, 353] width 24 height 17
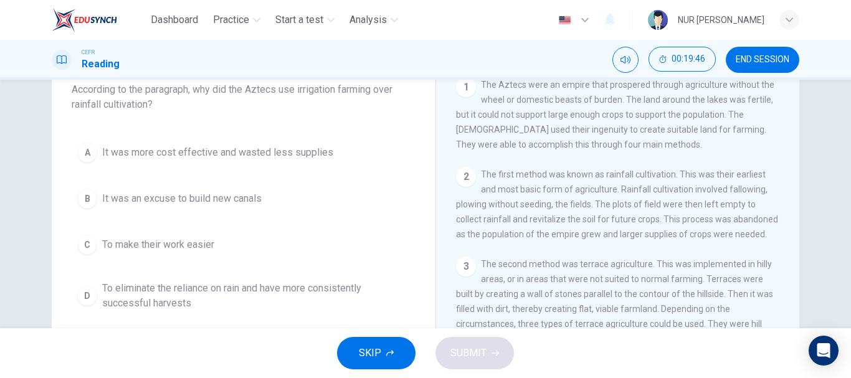
scroll to position [84, 0]
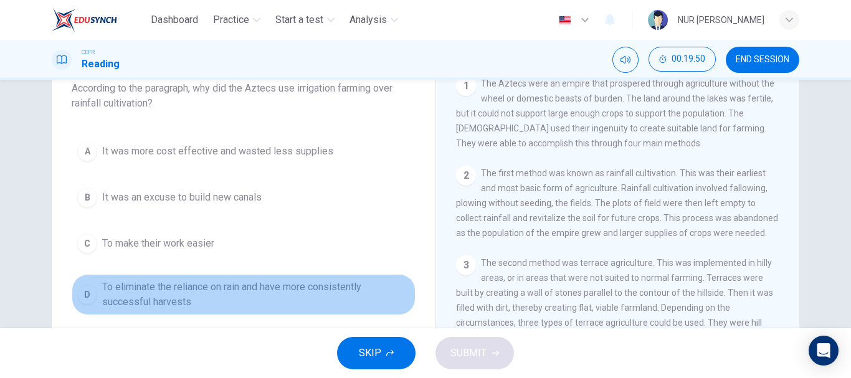
click at [173, 296] on span "To eliminate the reliance on rain and have more consistently successful harvests" at bounding box center [256, 295] width 308 height 30
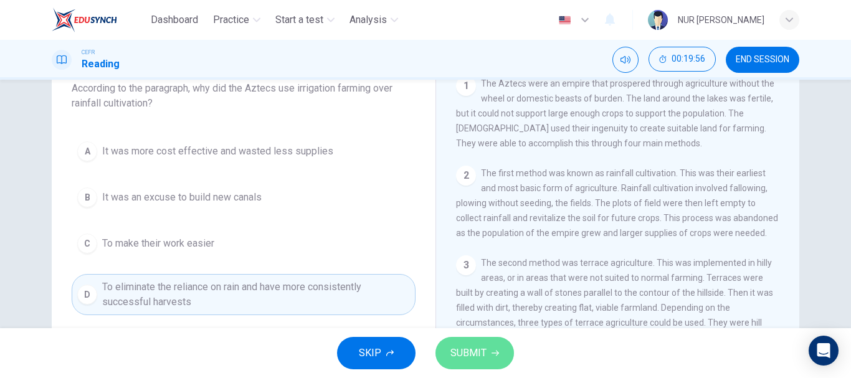
click at [484, 356] on span "SUBMIT" at bounding box center [469, 353] width 36 height 17
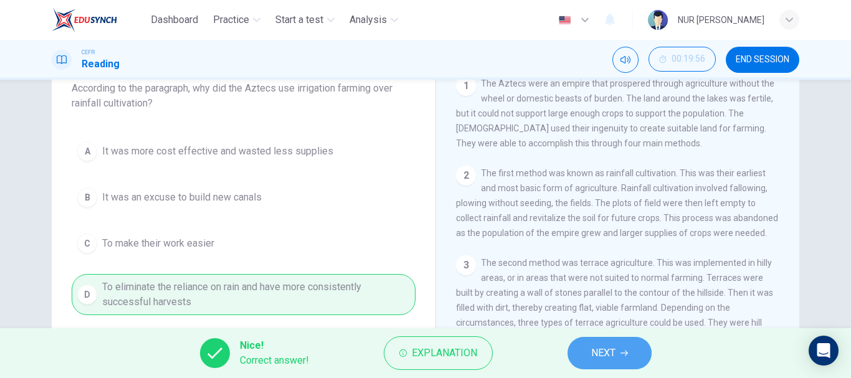
click at [638, 357] on button "NEXT" at bounding box center [610, 353] width 84 height 32
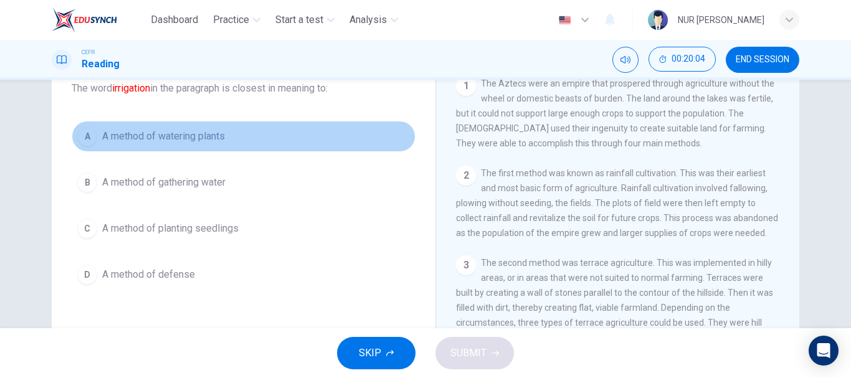
click at [201, 131] on span "A method of watering plants" at bounding box center [163, 136] width 123 height 15
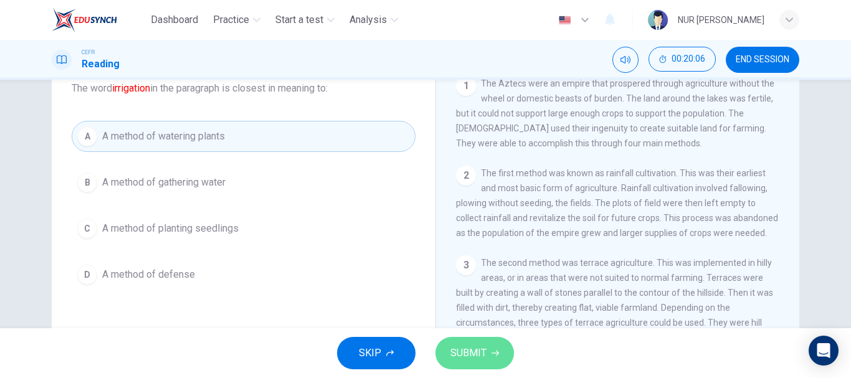
click at [467, 352] on span "SUBMIT" at bounding box center [469, 353] width 36 height 17
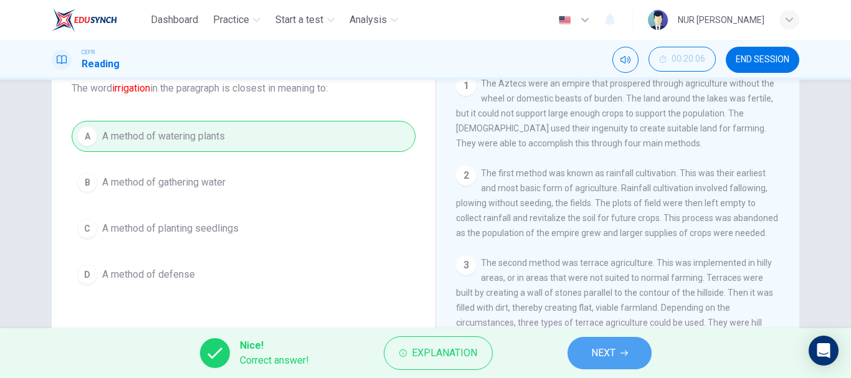
click at [616, 345] on span "NEXT" at bounding box center [603, 353] width 24 height 17
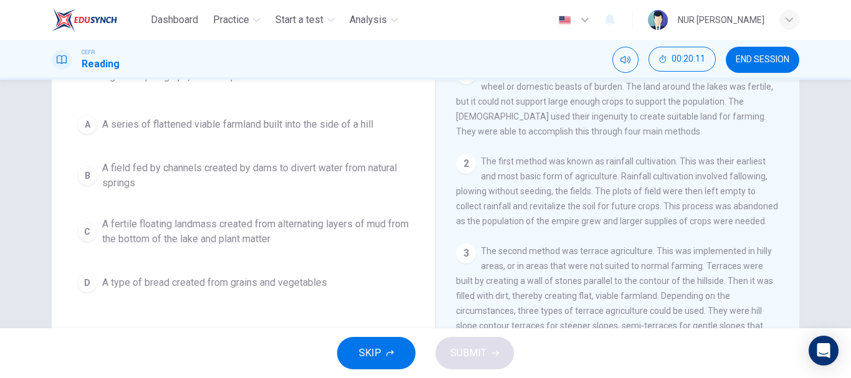
scroll to position [96, 0]
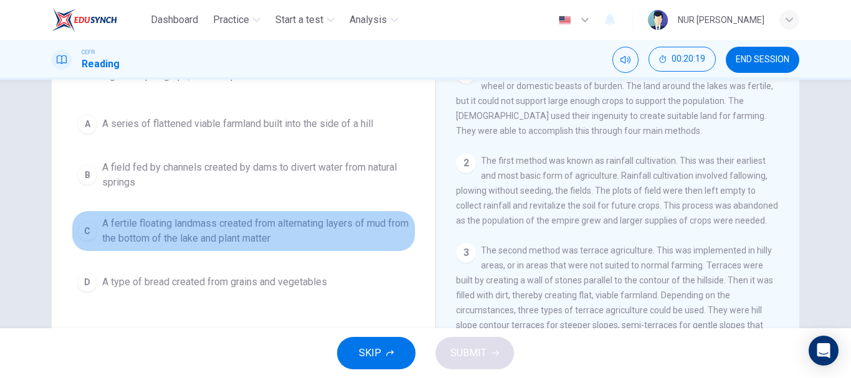
click at [258, 232] on span "A fertile floating landmass created from alternating layers of mud from the bot…" at bounding box center [256, 231] width 308 height 30
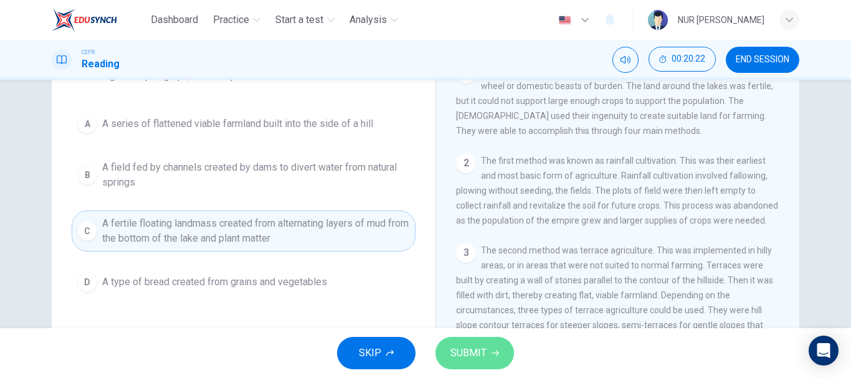
click at [480, 342] on button "SUBMIT" at bounding box center [475, 353] width 79 height 32
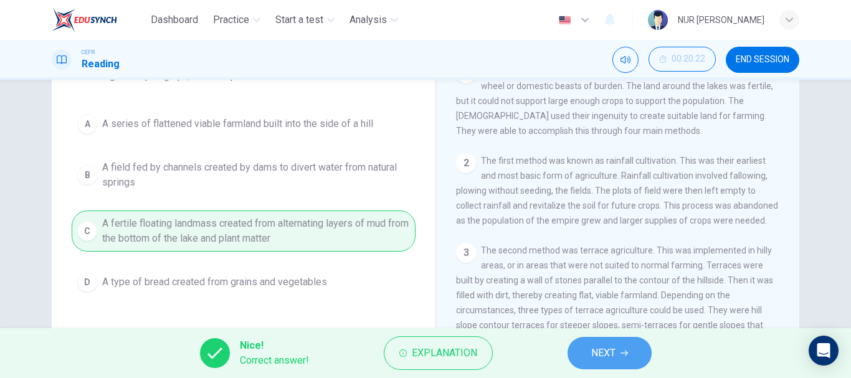
click at [611, 350] on span "NEXT" at bounding box center [603, 353] width 24 height 17
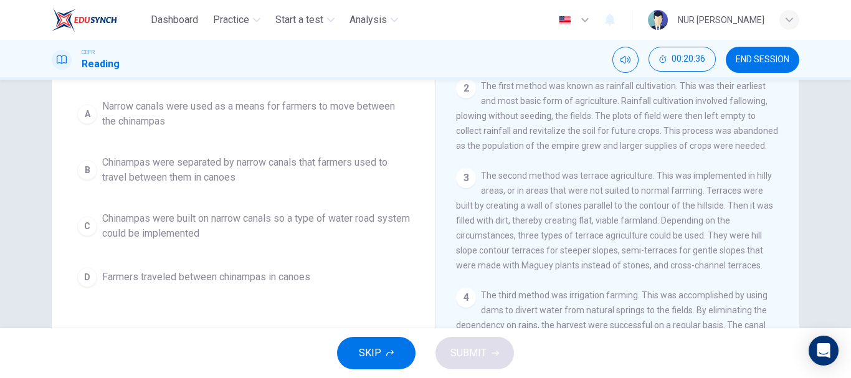
scroll to position [171, 0]
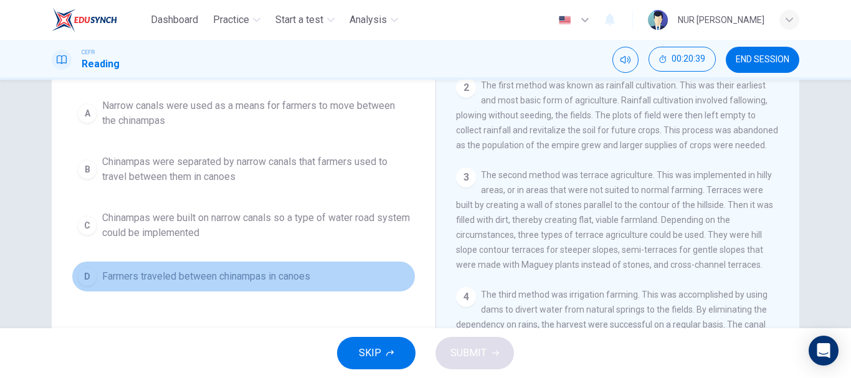
click at [255, 282] on span "Farmers traveled between chinampas in canoes" at bounding box center [206, 276] width 208 height 15
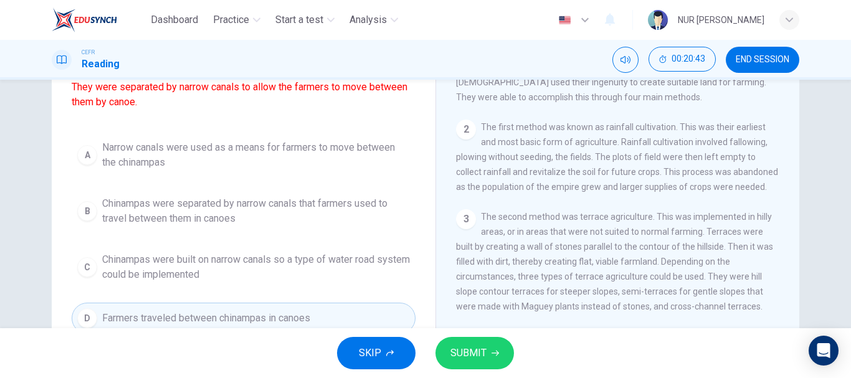
scroll to position [129, 0]
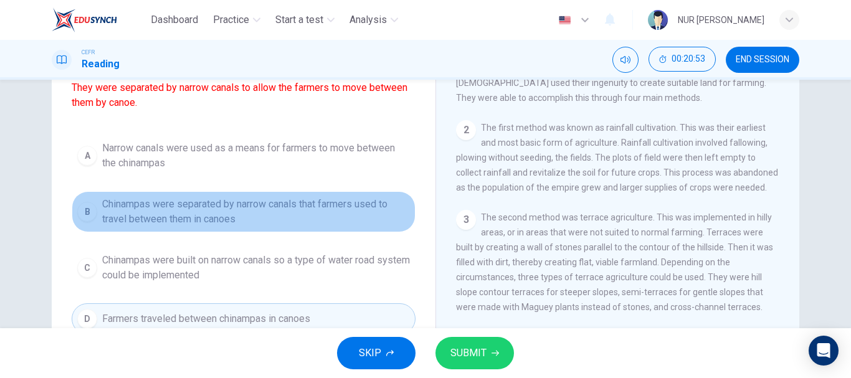
click at [226, 214] on span "Chinampas were separated by narrow canals that farmers used to travel between t…" at bounding box center [256, 212] width 308 height 30
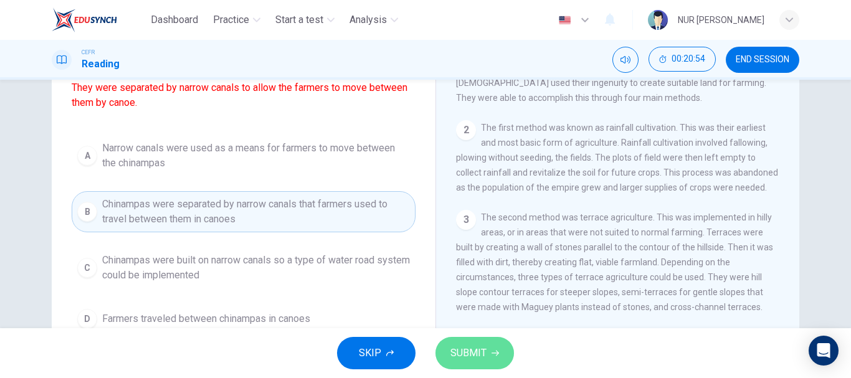
click at [477, 351] on span "SUBMIT" at bounding box center [469, 353] width 36 height 17
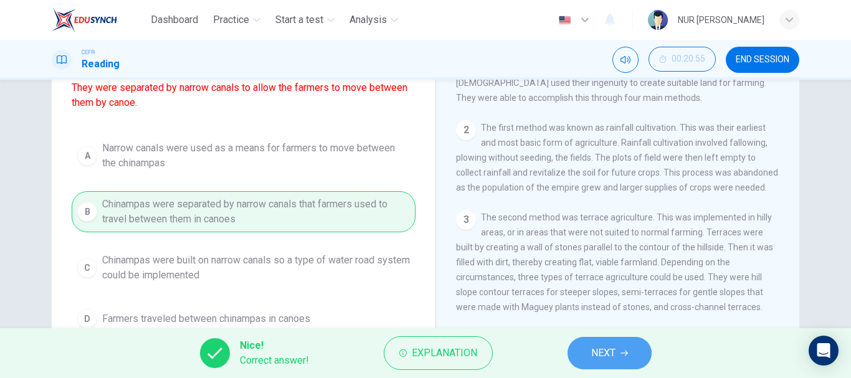
click at [598, 352] on span "NEXT" at bounding box center [603, 353] width 24 height 17
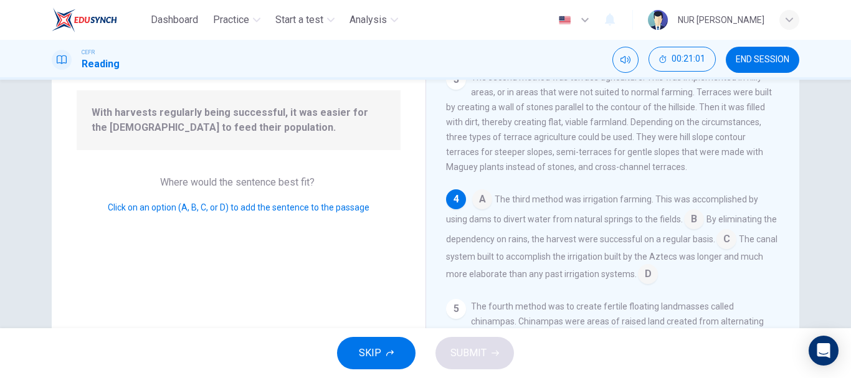
scroll to position [117, 0]
click at [737, 250] on input at bounding box center [727, 241] width 20 height 20
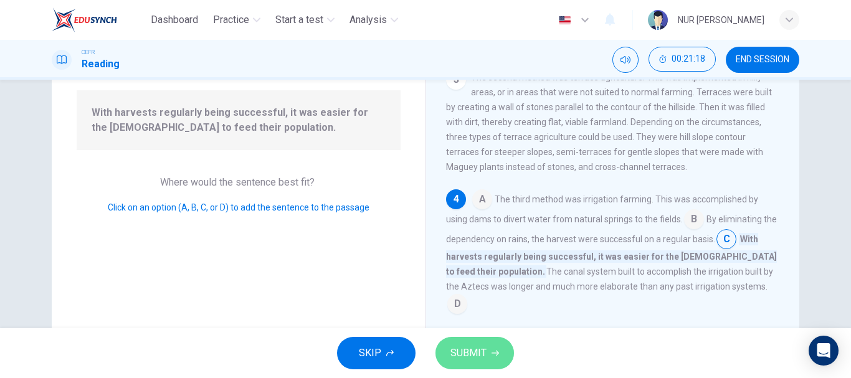
click at [457, 348] on span "SUBMIT" at bounding box center [469, 353] width 36 height 17
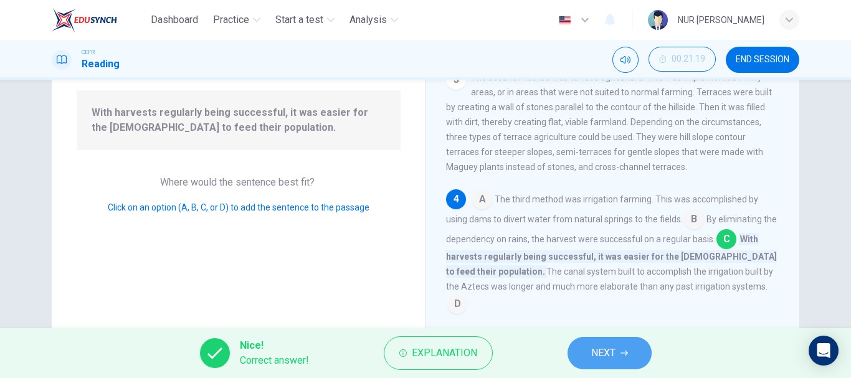
click at [620, 357] on button "NEXT" at bounding box center [610, 353] width 84 height 32
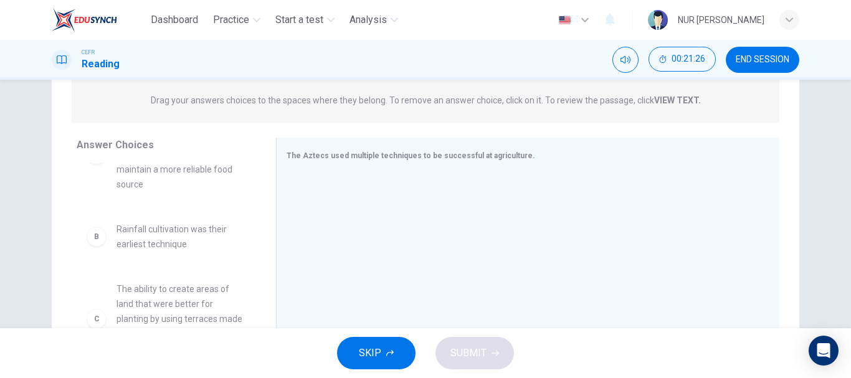
scroll to position [56, 0]
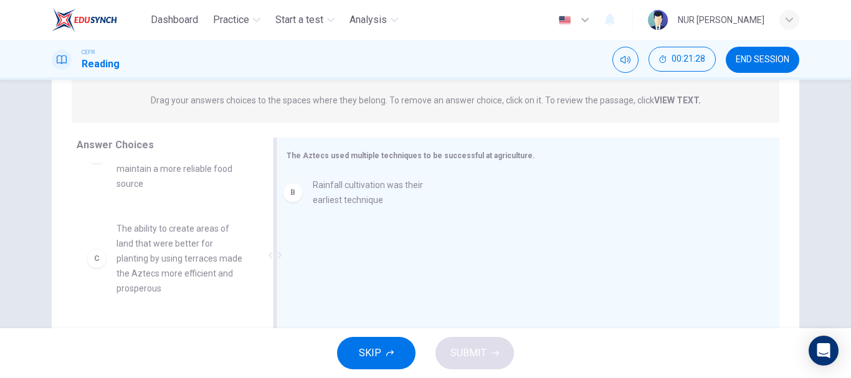
drag, startPoint x: 150, startPoint y: 242, endPoint x: 354, endPoint y: 198, distance: 209.2
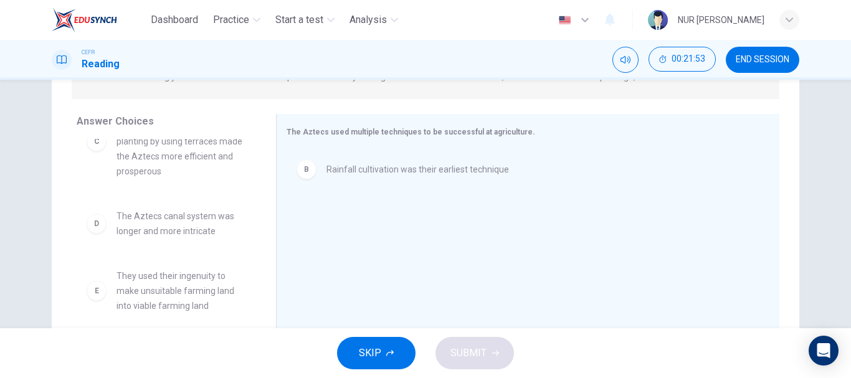
scroll to position [150, 0]
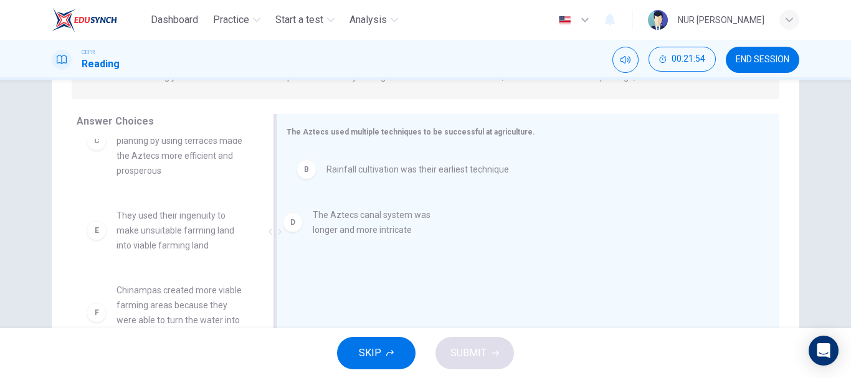
drag, startPoint x: 175, startPoint y: 240, endPoint x: 435, endPoint y: 222, distance: 260.5
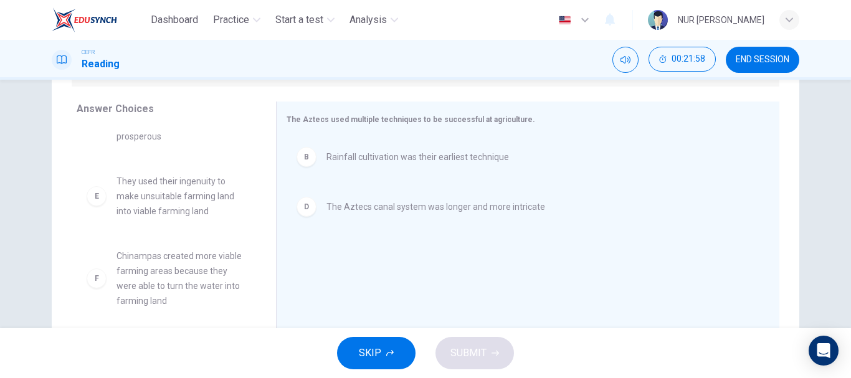
scroll to position [194, 0]
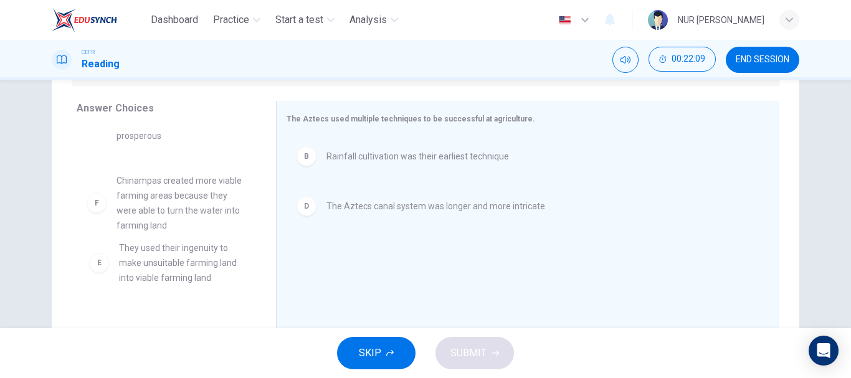
drag, startPoint x: 148, startPoint y: 209, endPoint x: 158, endPoint y: 278, distance: 69.3
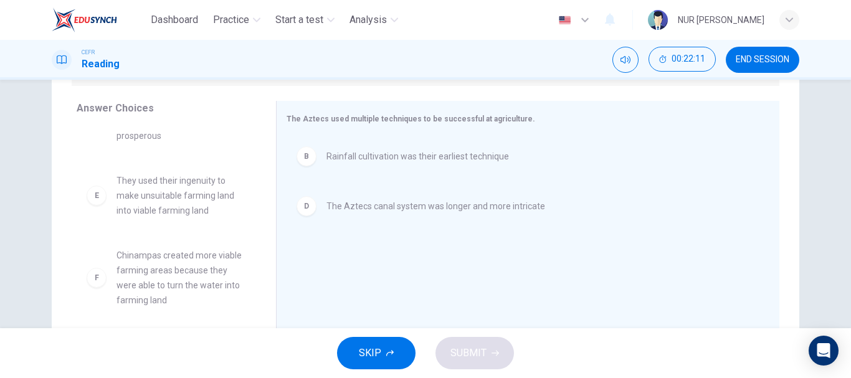
scroll to position [234, 0]
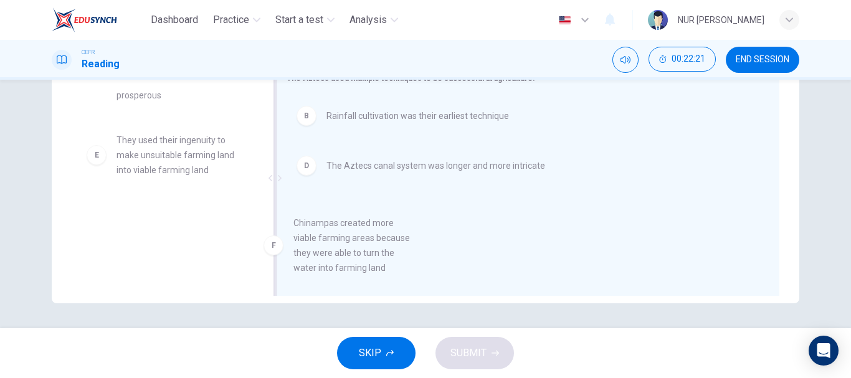
drag, startPoint x: 175, startPoint y: 237, endPoint x: 392, endPoint y: 236, distance: 216.9
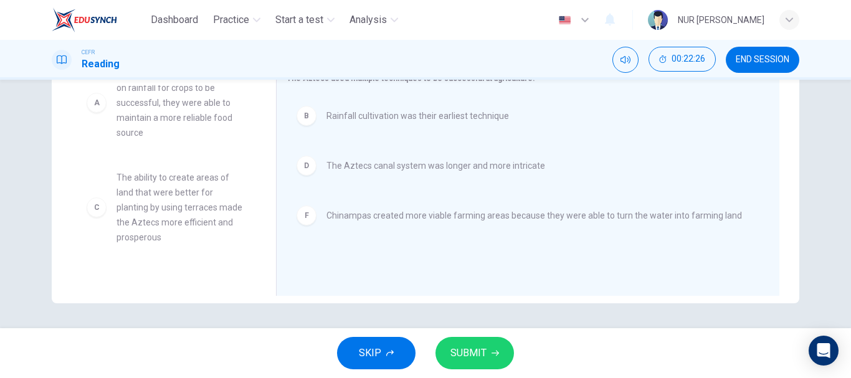
scroll to position [0, 0]
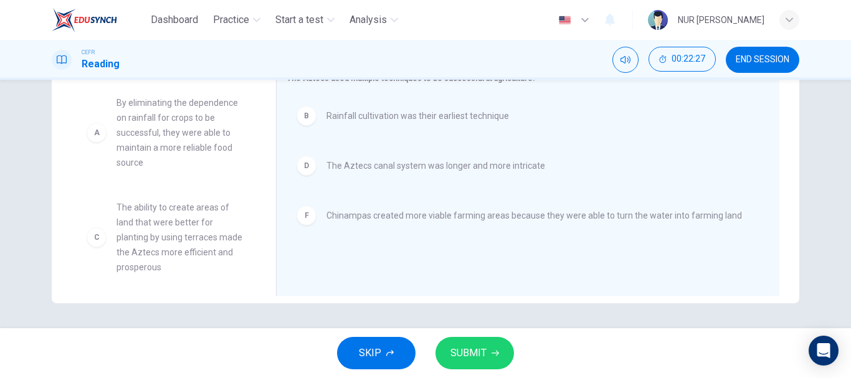
click at [492, 359] on button "SUBMIT" at bounding box center [475, 353] width 79 height 32
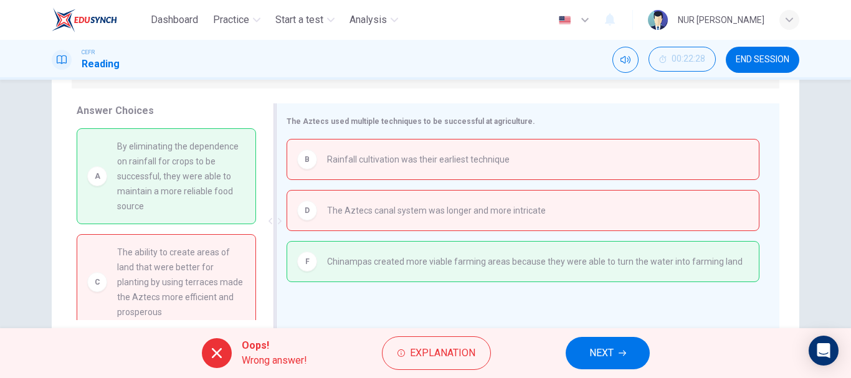
scroll to position [193, 0]
click at [426, 346] on span "Explanation" at bounding box center [442, 353] width 65 height 17
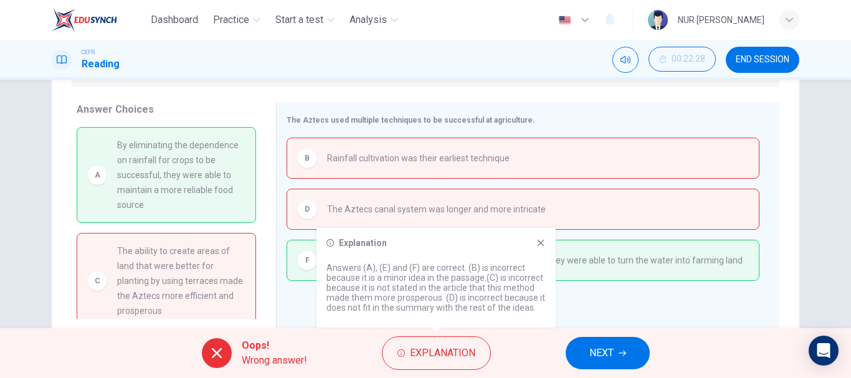
click at [543, 248] on div "Explanation Answers (A), (E) and (F) are correct. (B) is incorrect because it i…" at bounding box center [436, 278] width 239 height 100
click at [543, 244] on icon at bounding box center [541, 243] width 7 height 7
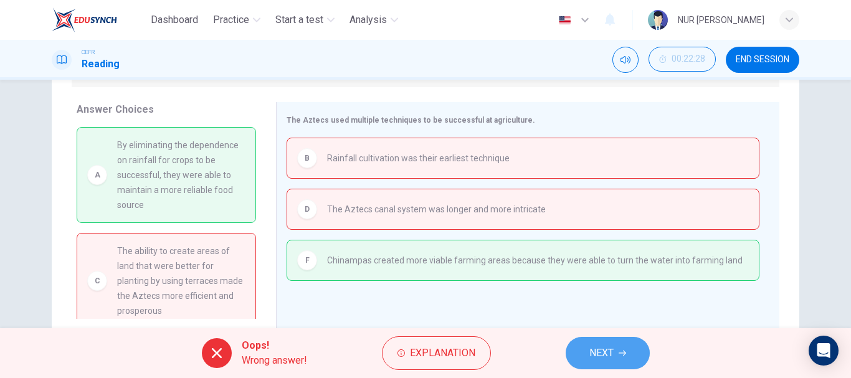
click at [602, 353] on span "NEXT" at bounding box center [602, 353] width 24 height 17
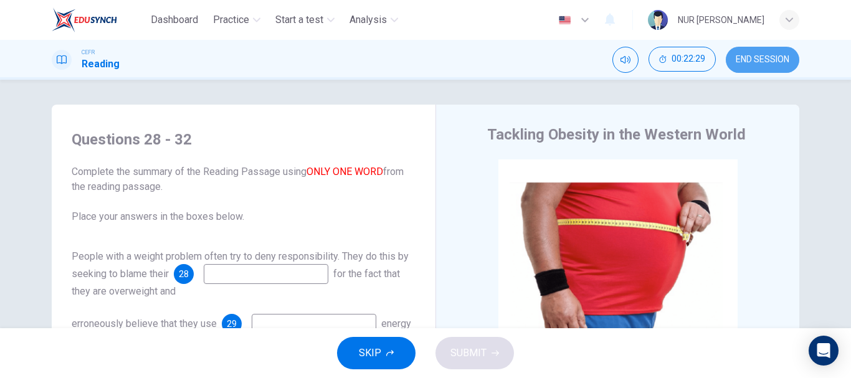
click at [776, 59] on span "END SESSION" at bounding box center [763, 60] width 54 height 10
